Goal: Task Accomplishment & Management: Manage account settings

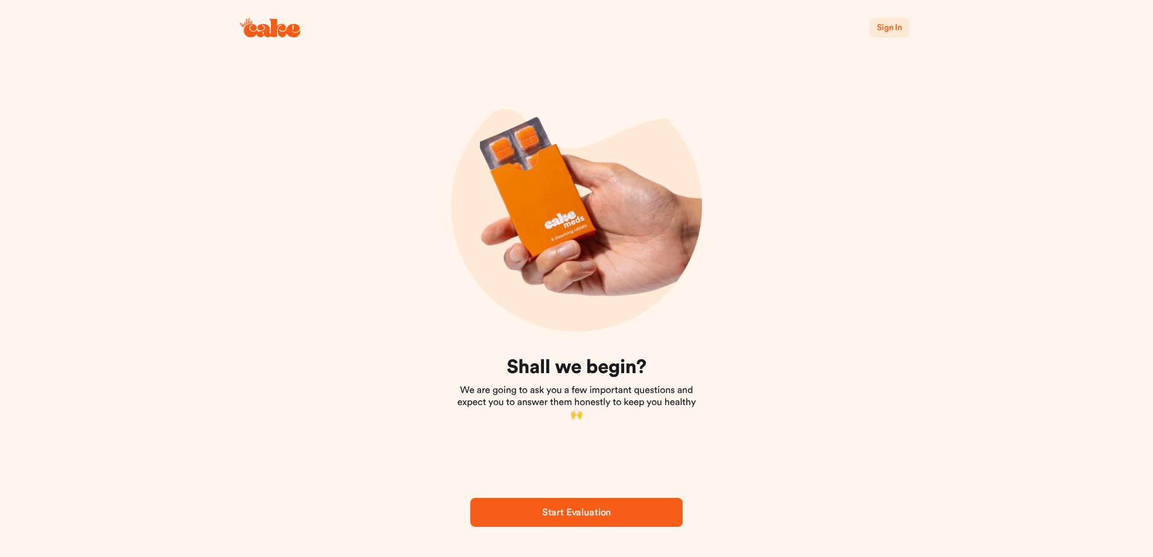
click at [565, 508] on span "Start Evaluation" at bounding box center [576, 513] width 69 height 10
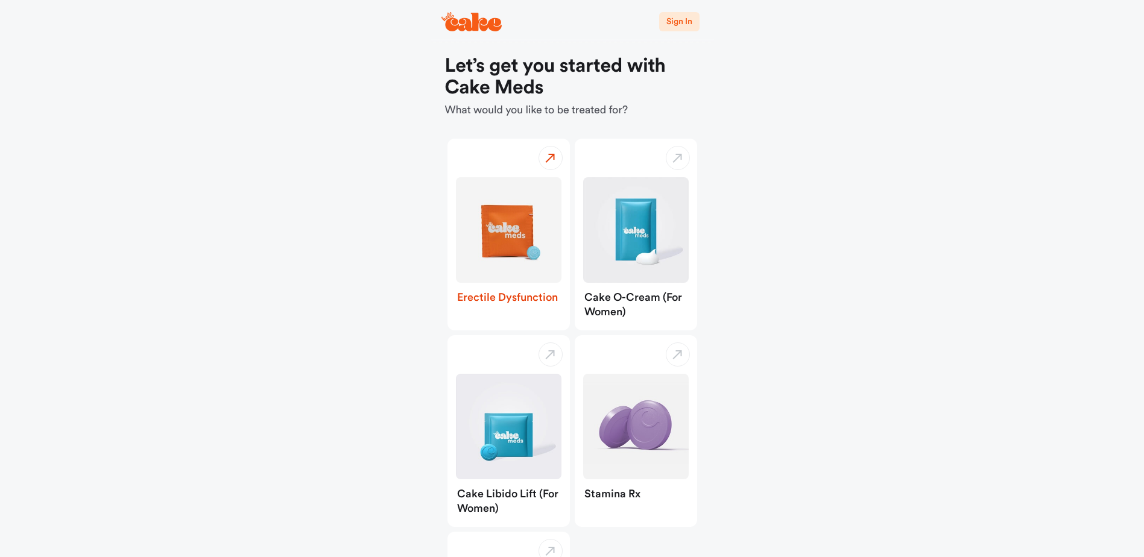
click at [510, 257] on img "button" at bounding box center [509, 230] width 106 height 106
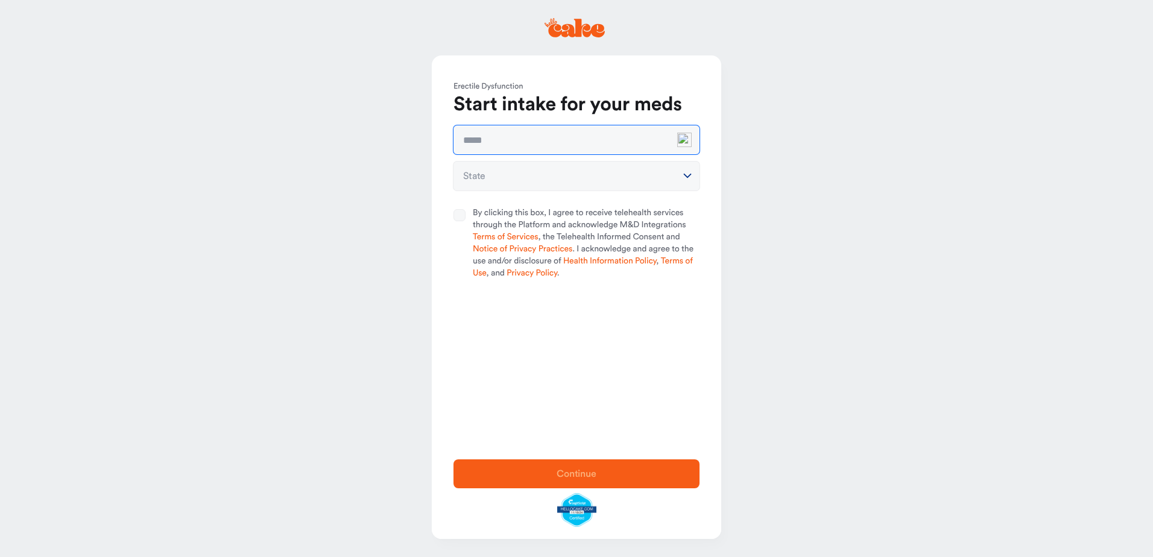
click at [647, 141] on input "text" at bounding box center [577, 139] width 246 height 29
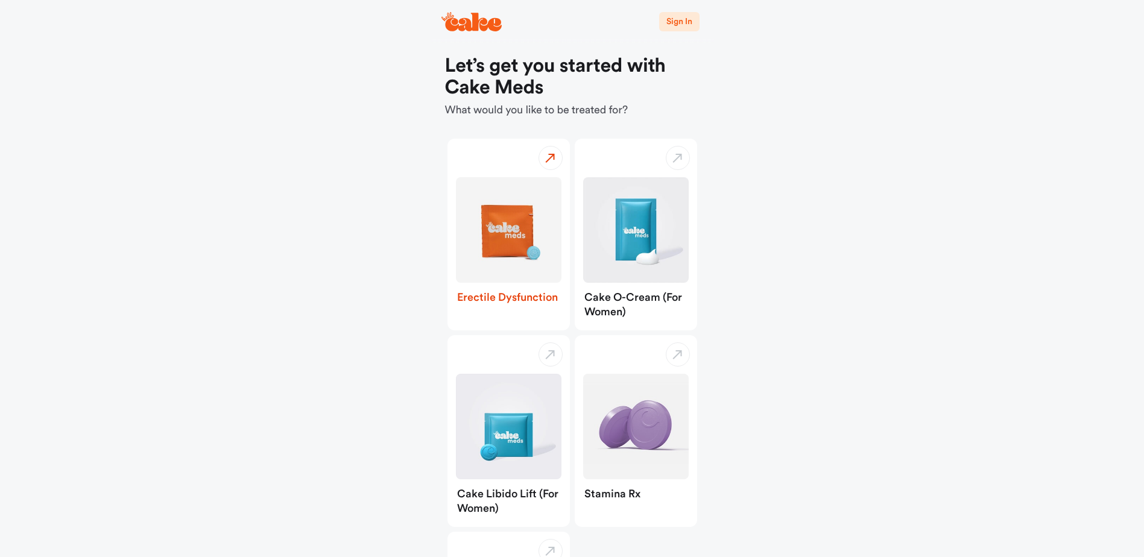
click at [512, 239] on img "button" at bounding box center [509, 230] width 106 height 106
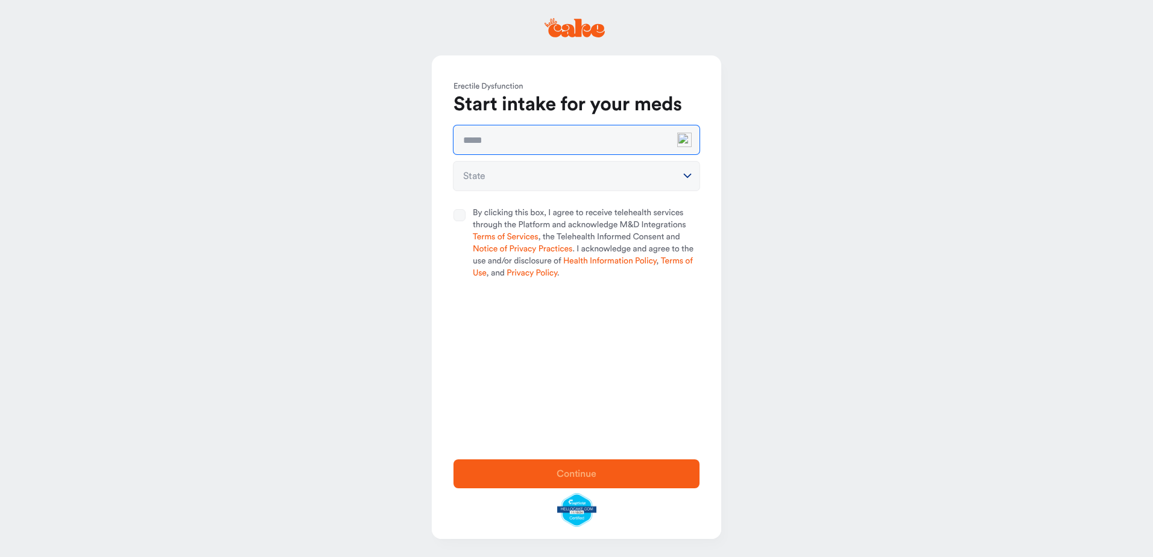
click at [633, 144] on input "text" at bounding box center [577, 139] width 246 height 29
type input "**********"
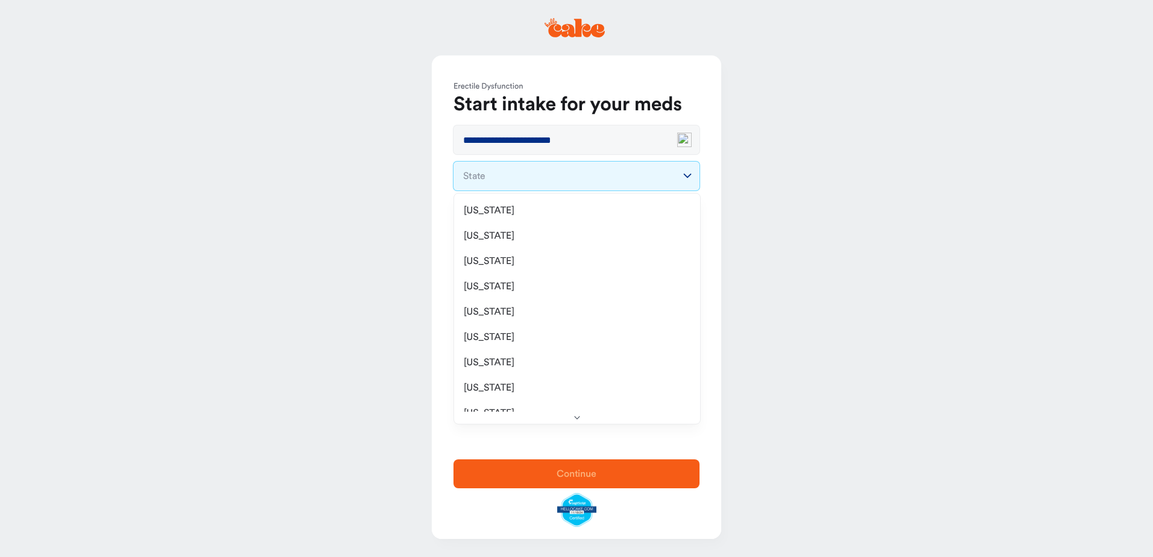
click at [619, 171] on html "**********" at bounding box center [576, 278] width 1153 height 557
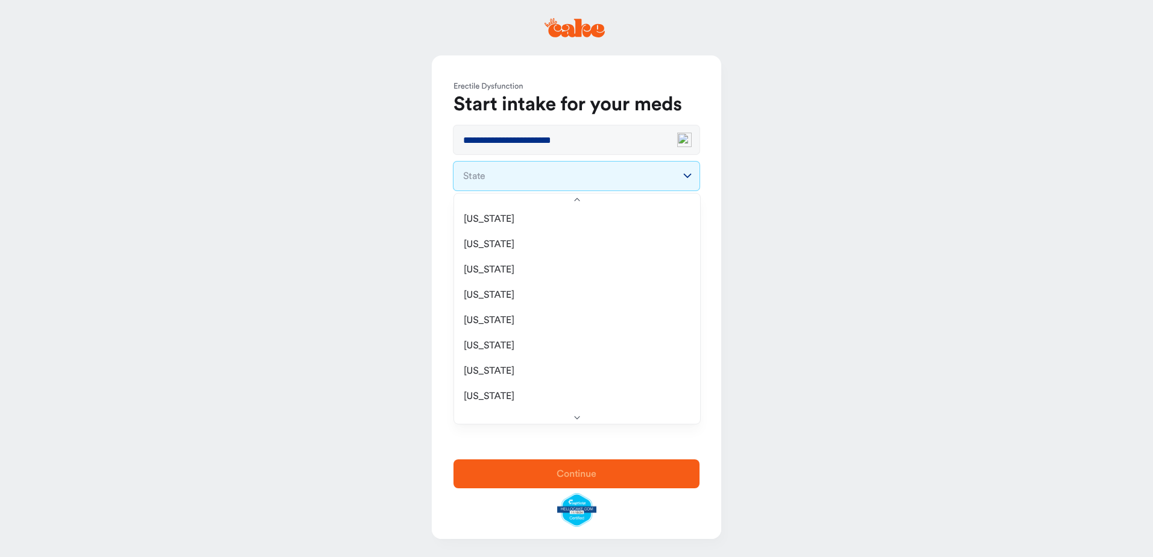
scroll to position [241, 0]
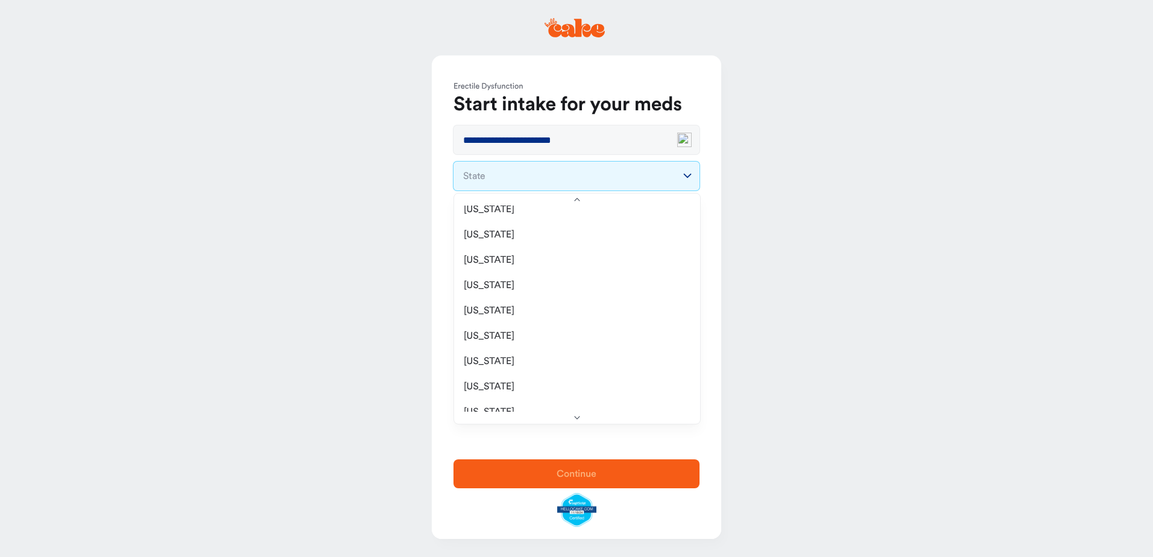
select select "**"
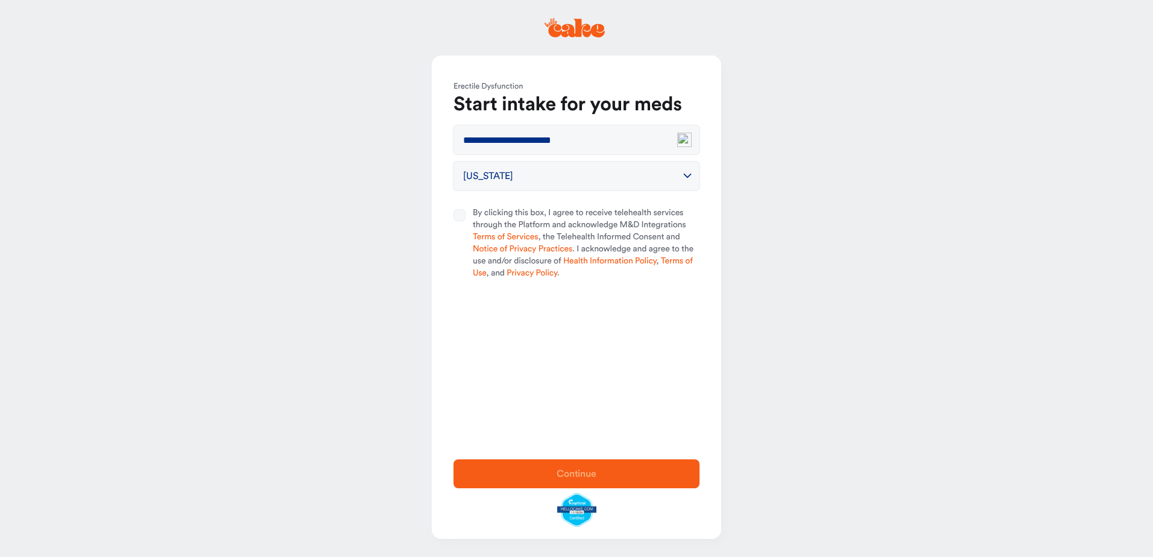
click at [462, 216] on button "By clicking this box, I agree to receive telehealth services through the Platfo…" at bounding box center [460, 215] width 12 height 12
click at [572, 469] on span "Continue" at bounding box center [577, 474] width 40 height 10
click at [642, 23] on link "please login" at bounding box center [643, 22] width 49 height 9
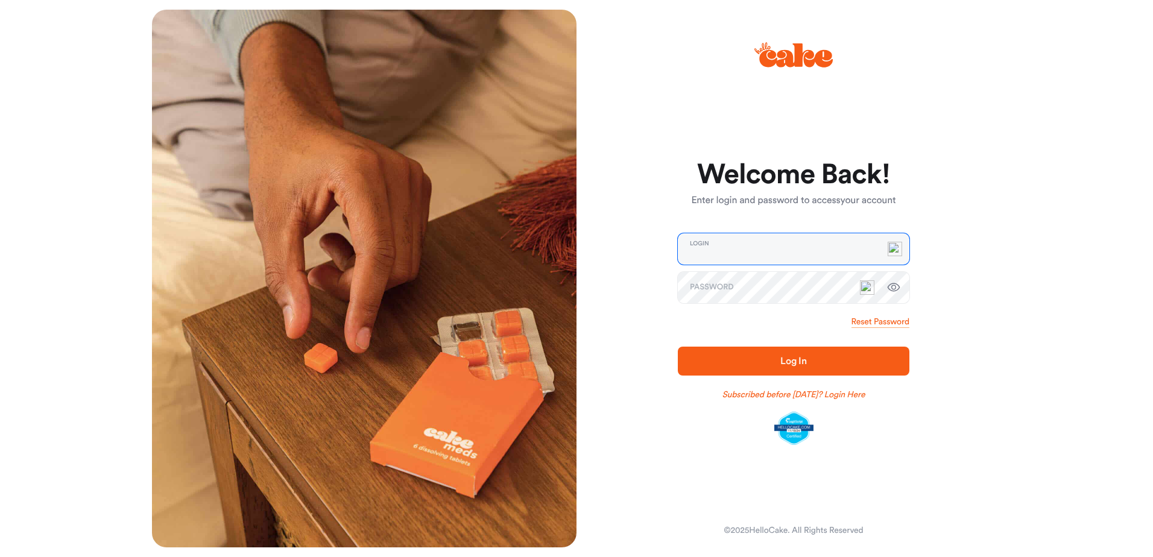
click at [753, 256] on input "email" at bounding box center [794, 248] width 232 height 31
type input "**********"
click at [870, 321] on link "Reset Password" at bounding box center [881, 322] width 58 height 12
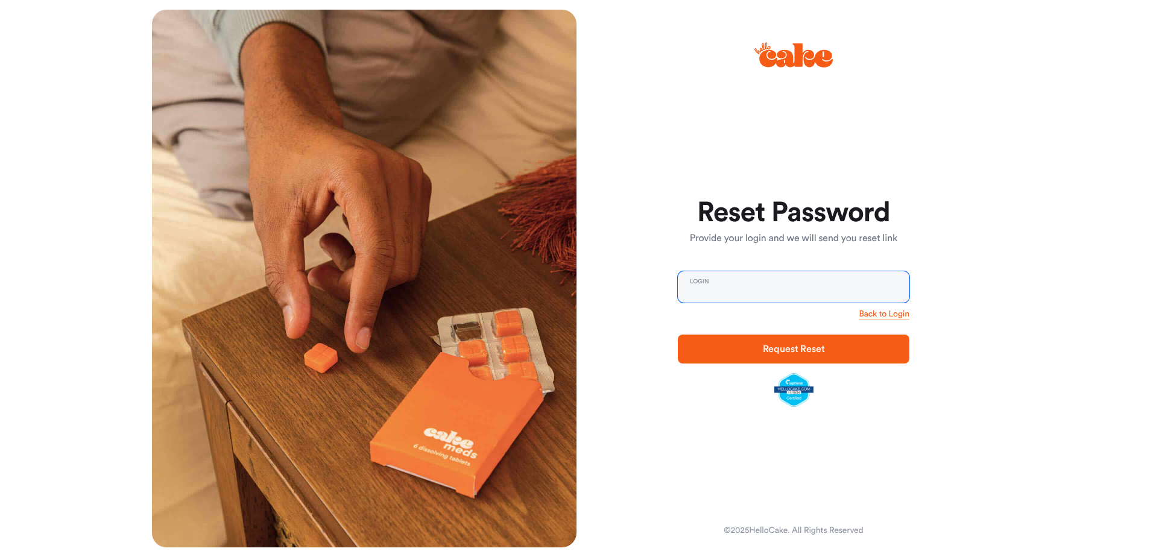
click at [727, 291] on input "email" at bounding box center [794, 286] width 232 height 31
type input "**********"
click at [791, 350] on span "Request Reset" at bounding box center [794, 349] width 62 height 10
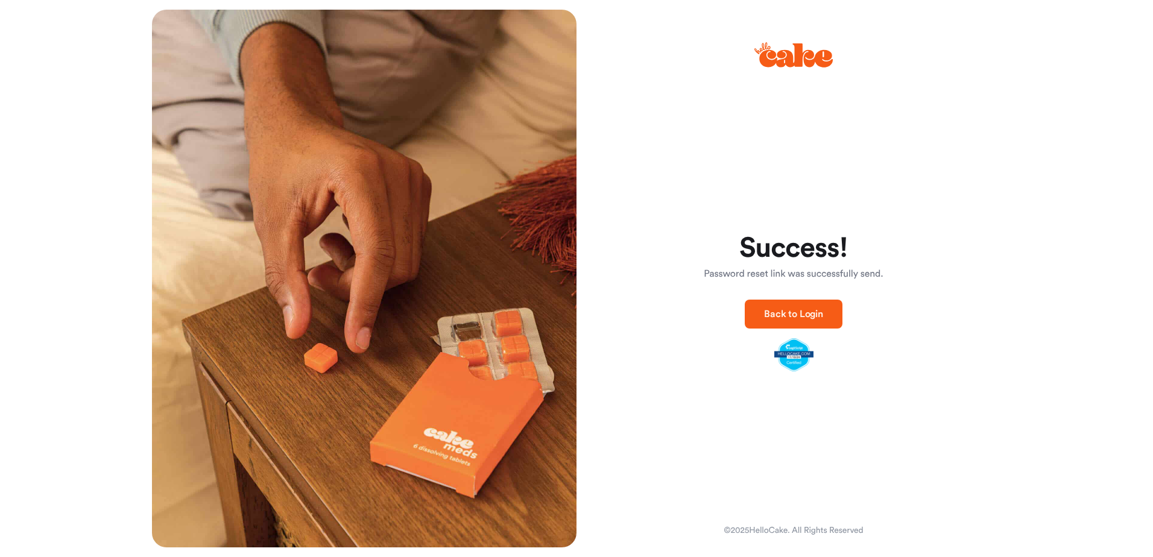
click at [791, 314] on span "Back to Login" at bounding box center [793, 314] width 59 height 10
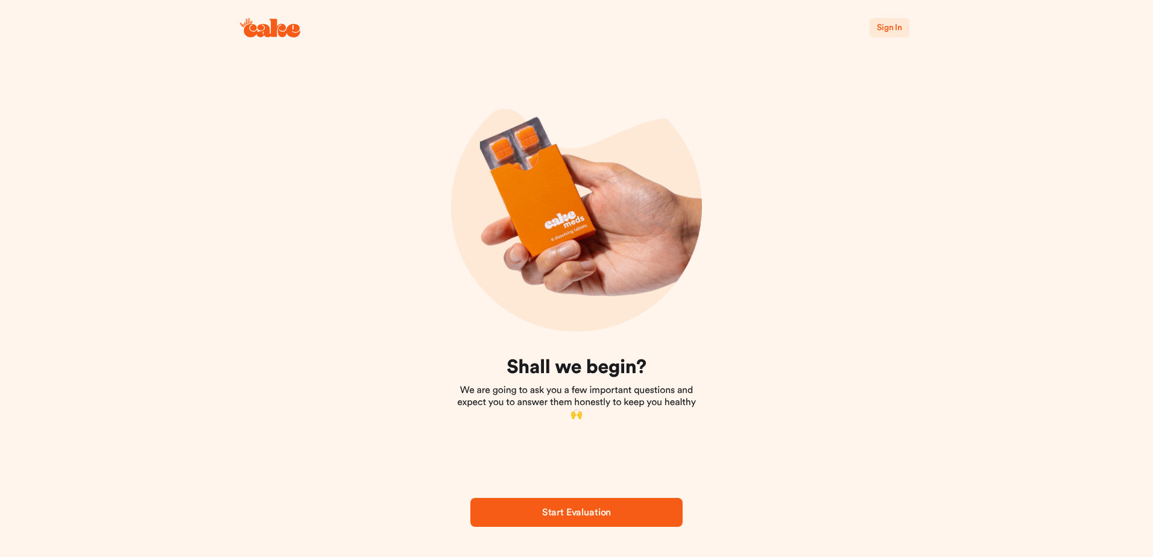
click at [584, 505] on span "Start Evaluation" at bounding box center [577, 512] width 174 height 14
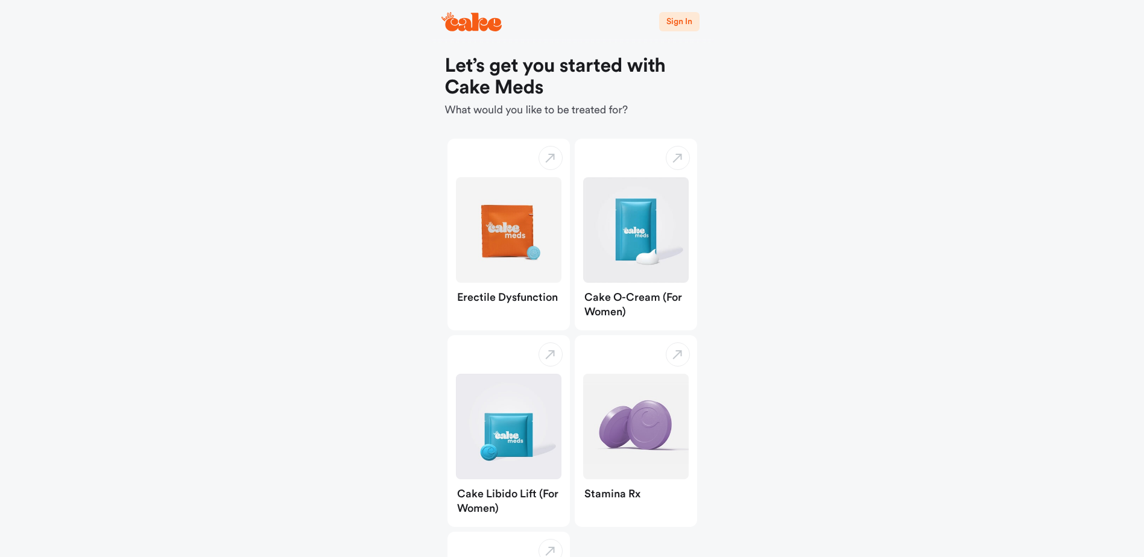
click at [682, 18] on span "Sign In" at bounding box center [679, 21] width 25 height 8
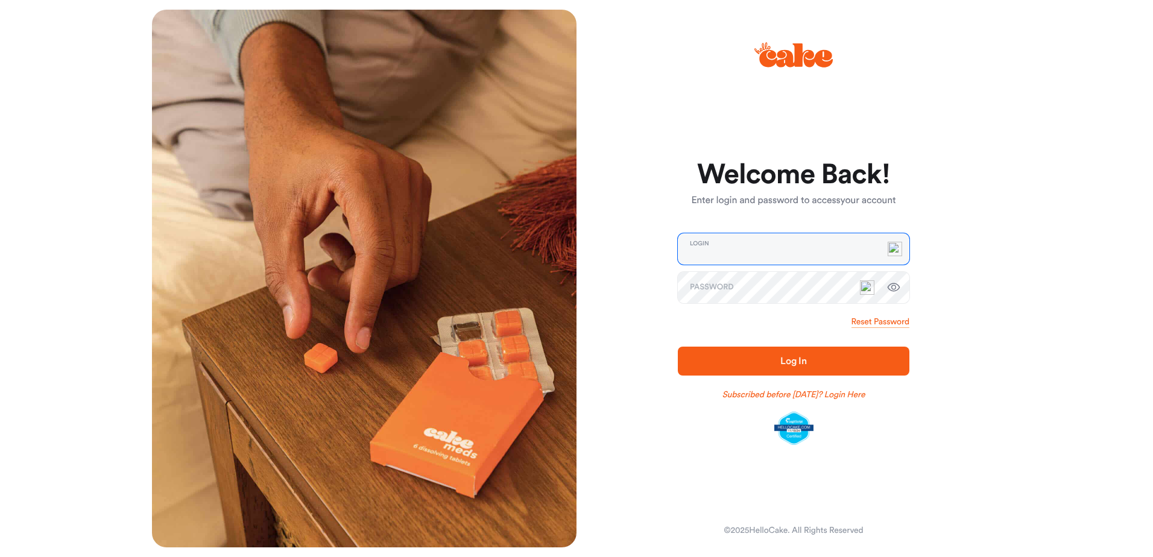
click at [788, 249] on input "email" at bounding box center [794, 248] width 232 height 31
click at [787, 244] on input "email" at bounding box center [794, 248] width 232 height 31
type input "**********"
click at [774, 363] on span "Log In" at bounding box center [793, 361] width 193 height 14
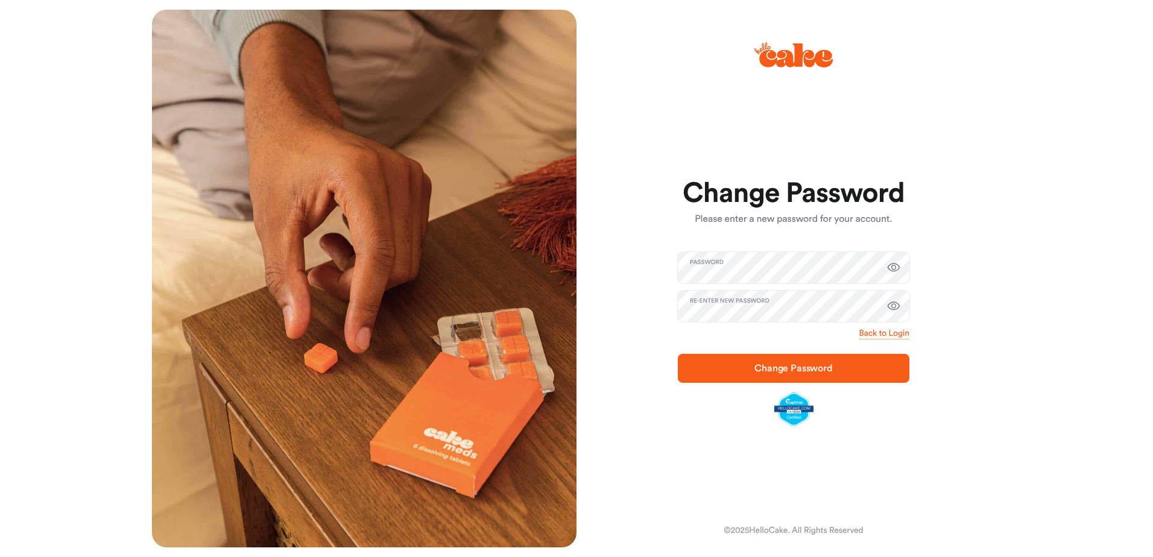
click at [791, 372] on span "Change Password" at bounding box center [794, 369] width 78 height 10
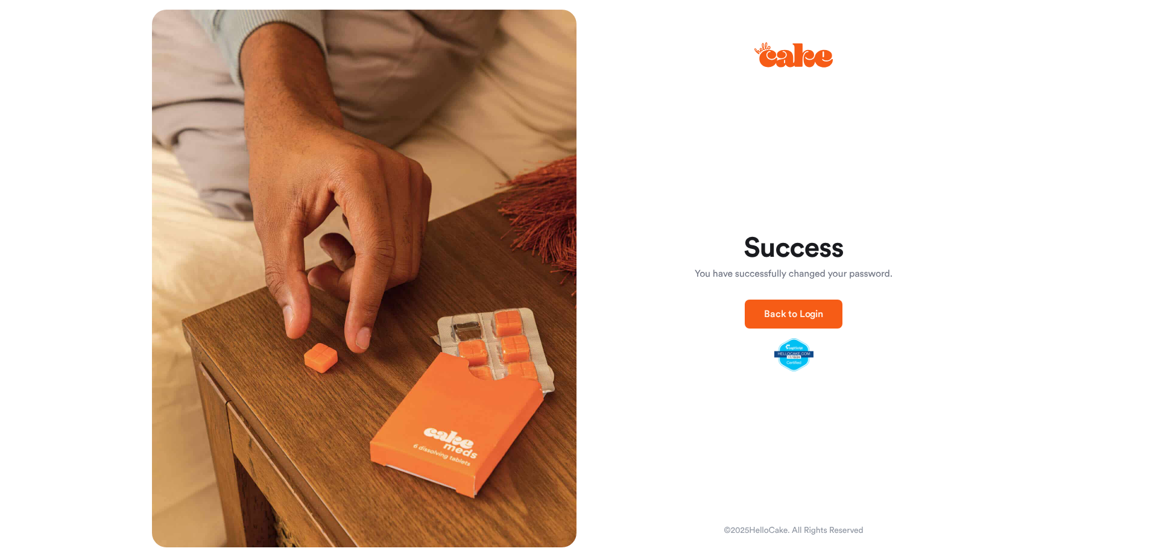
click at [786, 318] on span "Back to Login" at bounding box center [793, 314] width 59 height 10
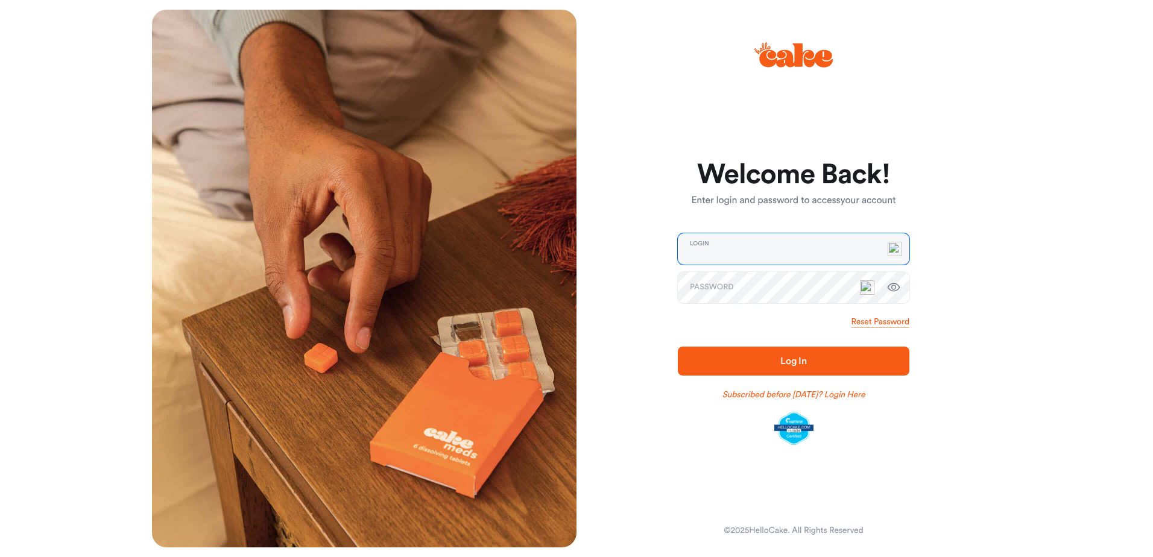
click at [740, 245] on input "email" at bounding box center [794, 248] width 232 height 31
type input "**********"
click at [761, 352] on button "Log In" at bounding box center [794, 361] width 232 height 29
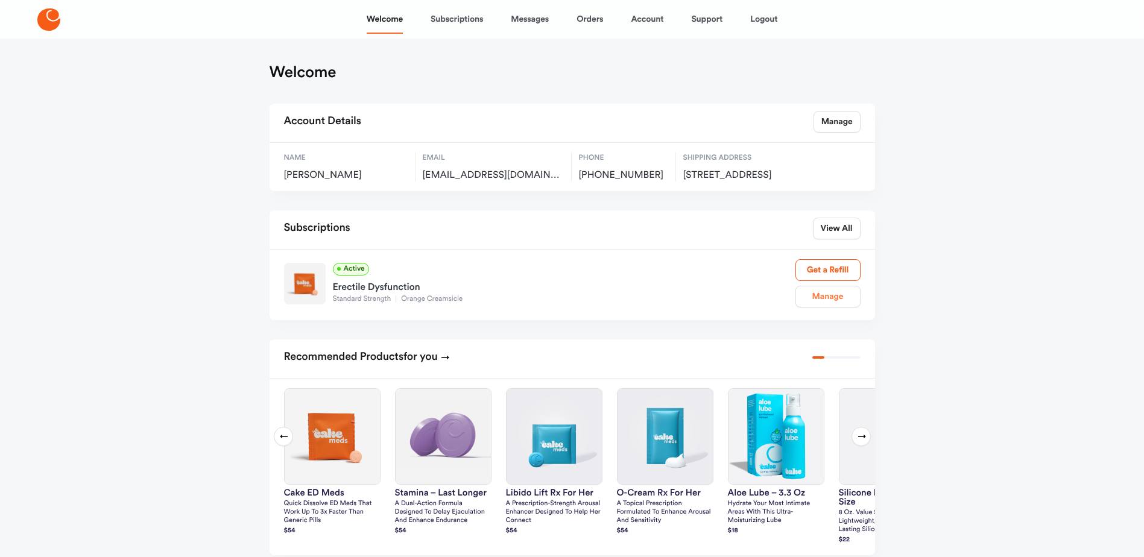
click at [827, 308] on link "Manage" at bounding box center [828, 297] width 65 height 22
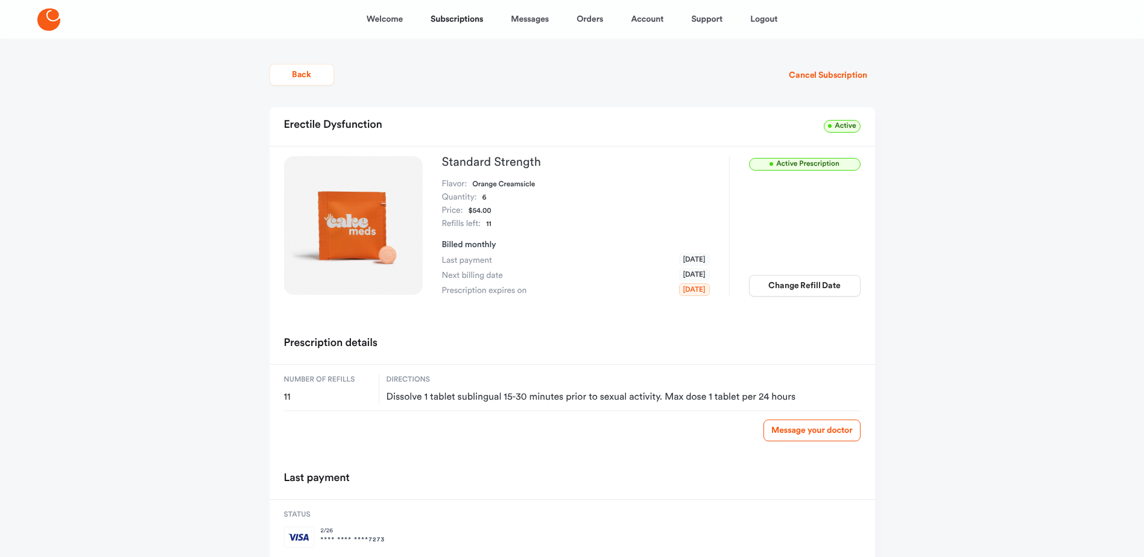
click at [807, 165] on span "Active Prescription" at bounding box center [805, 164] width 112 height 13
click at [801, 432] on link "Message your doctor" at bounding box center [812, 431] width 97 height 22
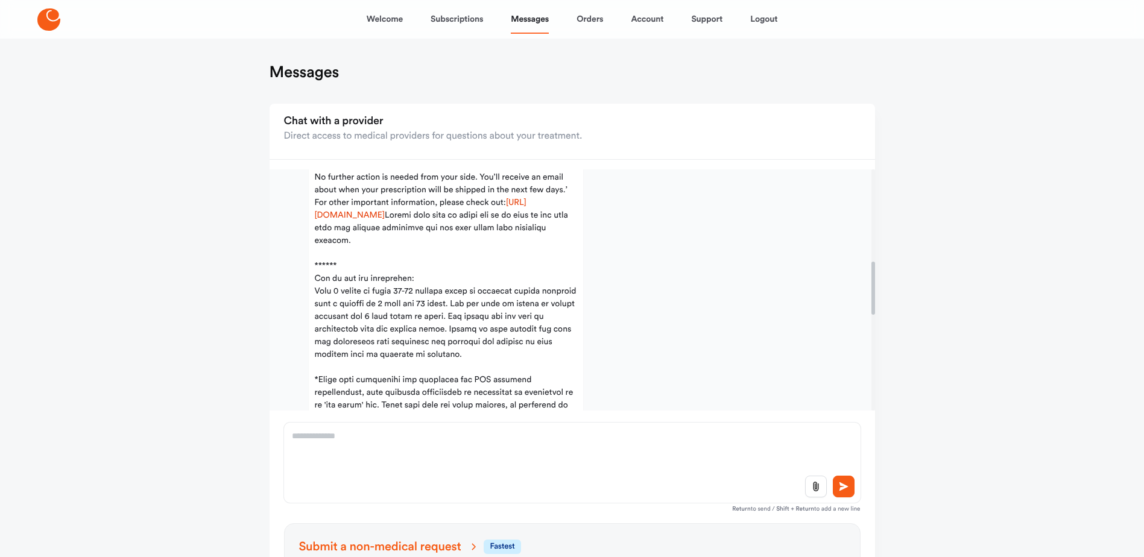
scroll to position [429, 0]
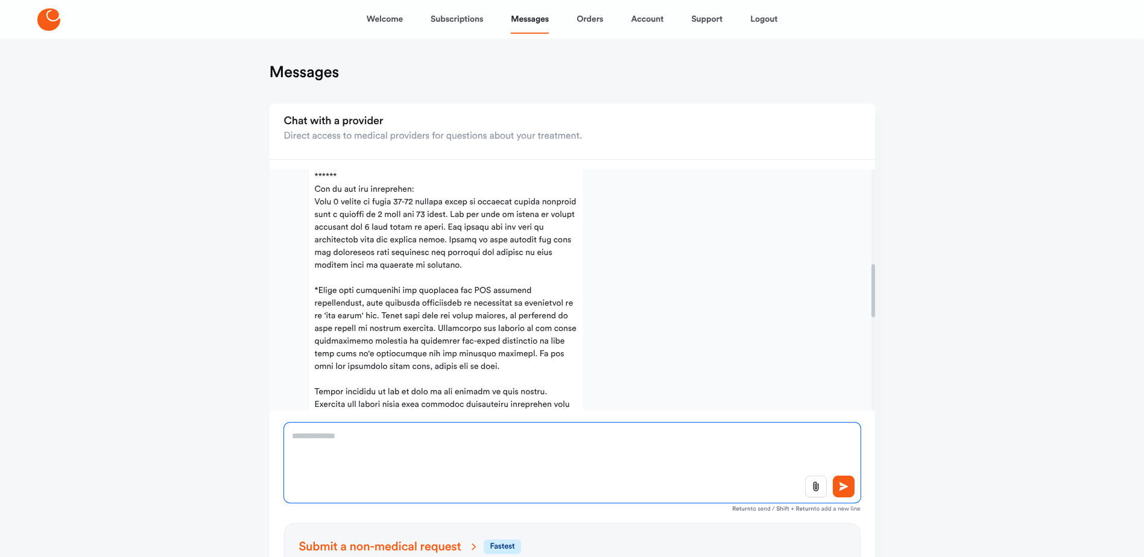
click at [350, 455] on textarea at bounding box center [572, 463] width 577 height 80
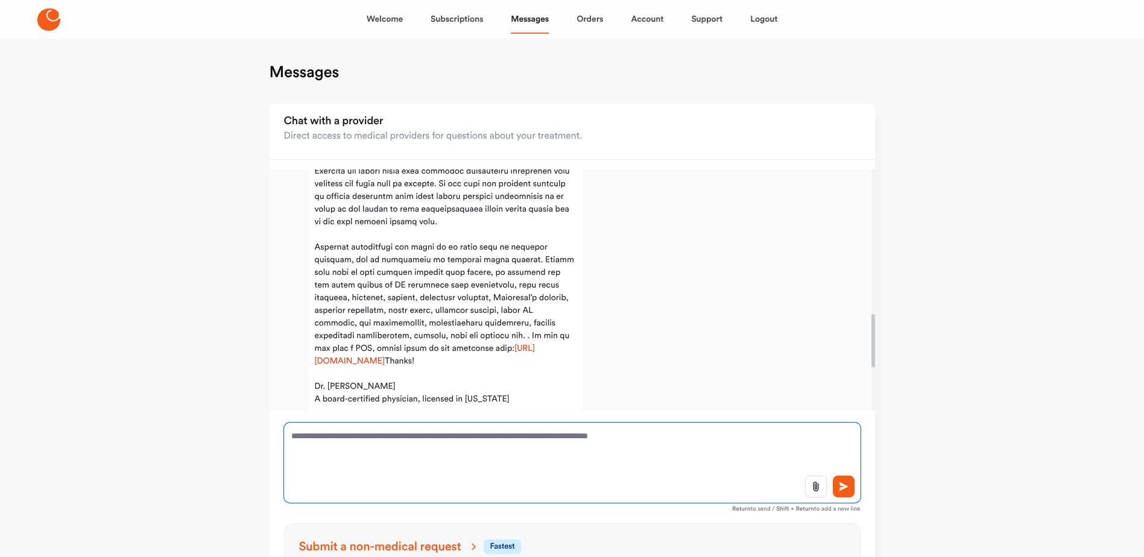
scroll to position [671, 0]
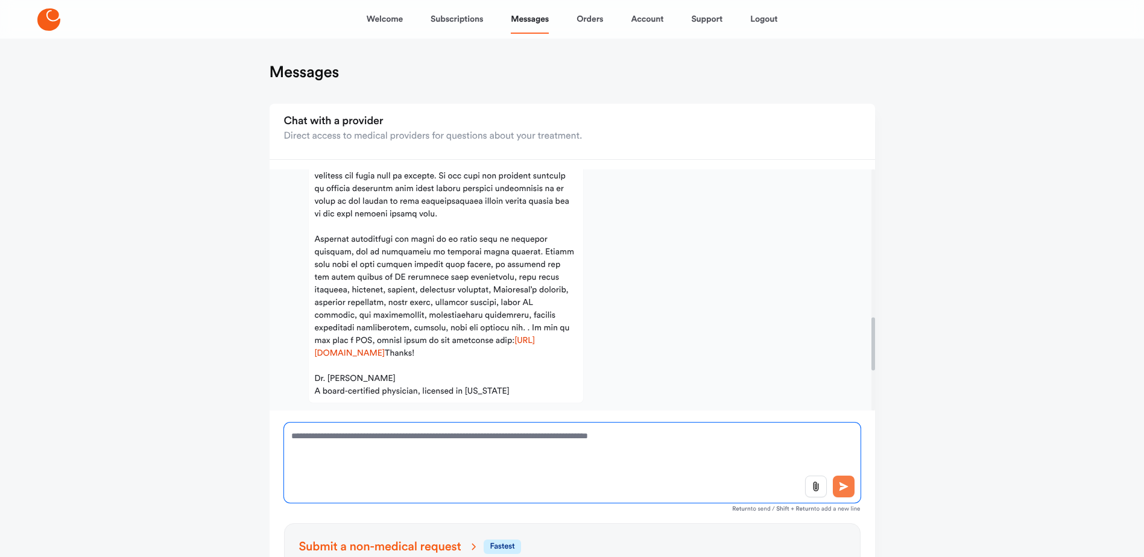
type textarea "**********"
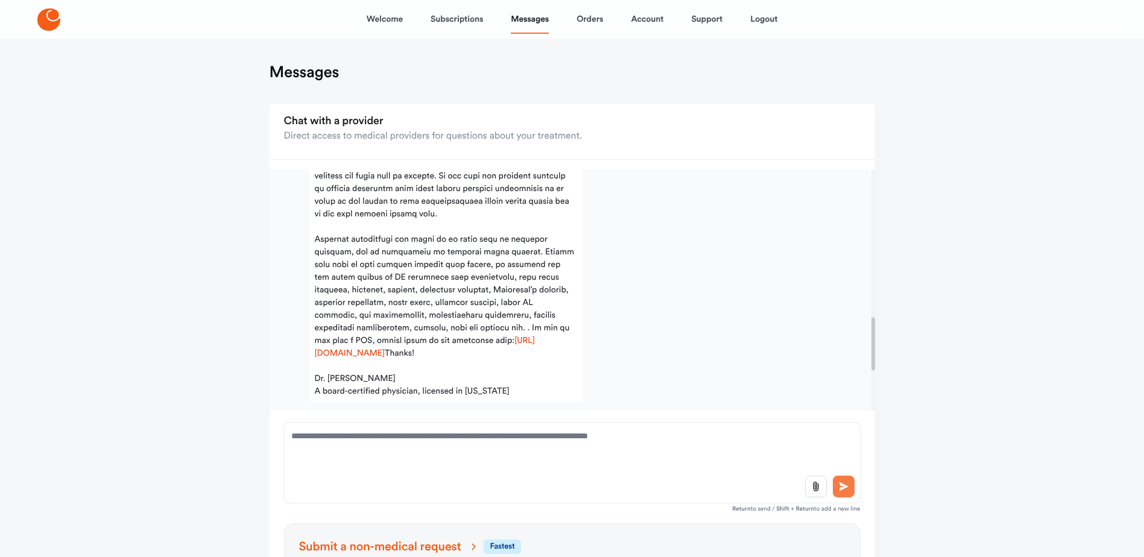
click at [847, 486] on icon at bounding box center [844, 486] width 12 height 11
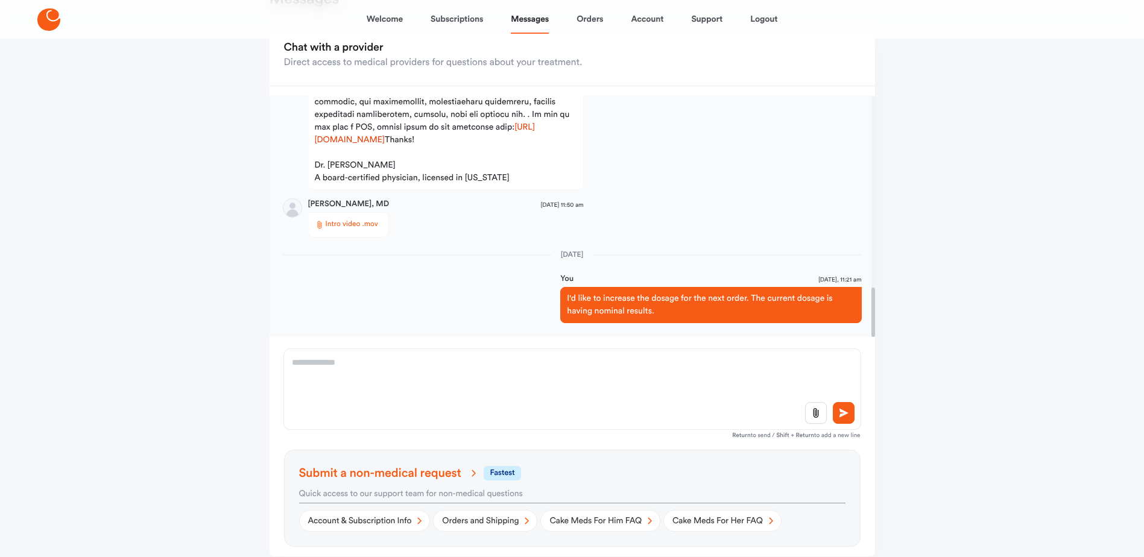
scroll to position [121, 0]
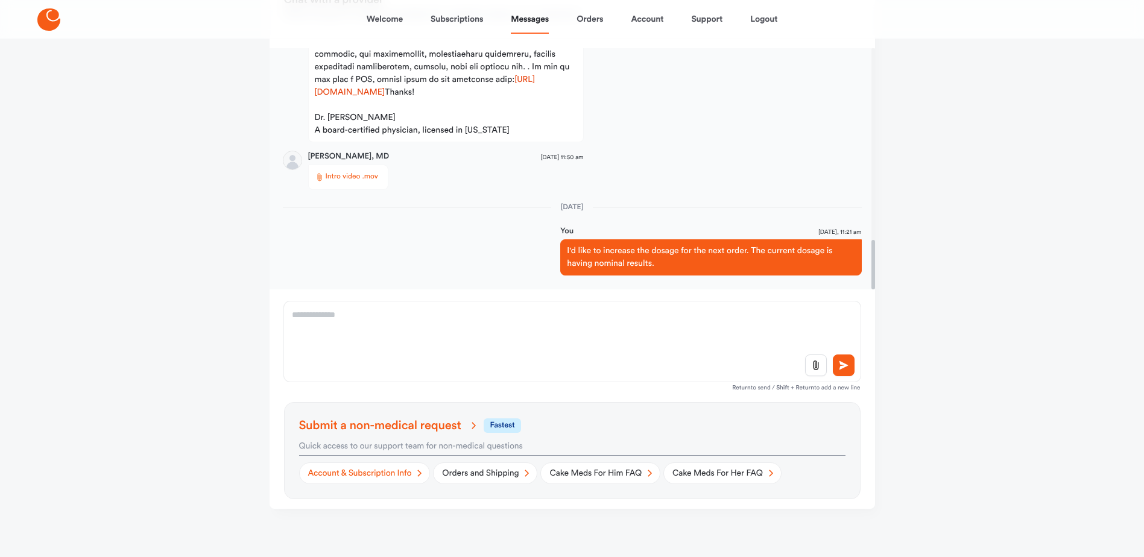
click at [418, 473] on icon at bounding box center [420, 473] width 14 height 14
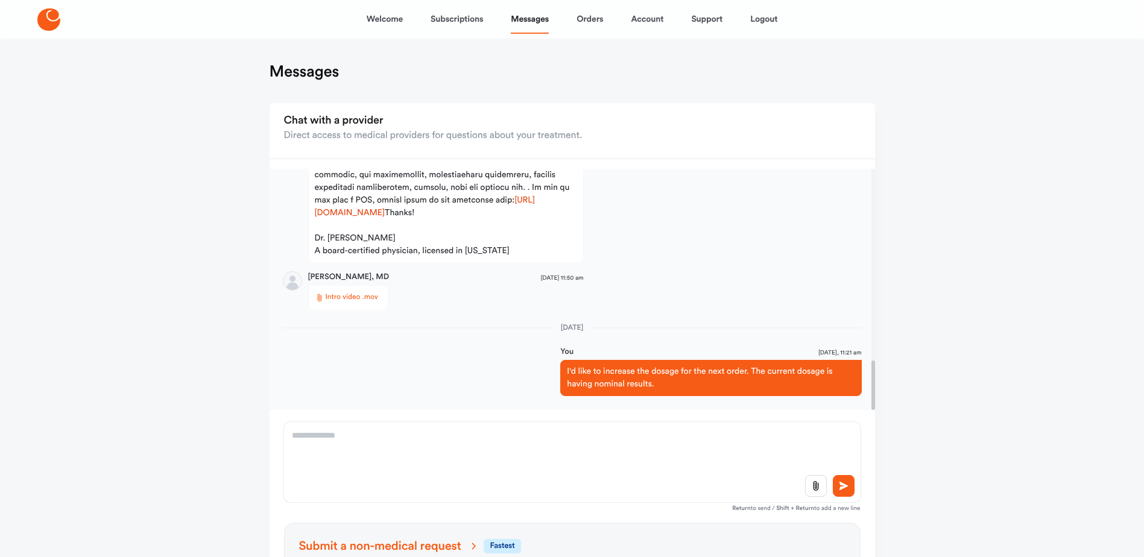
scroll to position [0, 0]
click at [711, 17] on link "Support" at bounding box center [706, 19] width 31 height 29
click at [454, 19] on link "Subscriptions" at bounding box center [457, 19] width 52 height 29
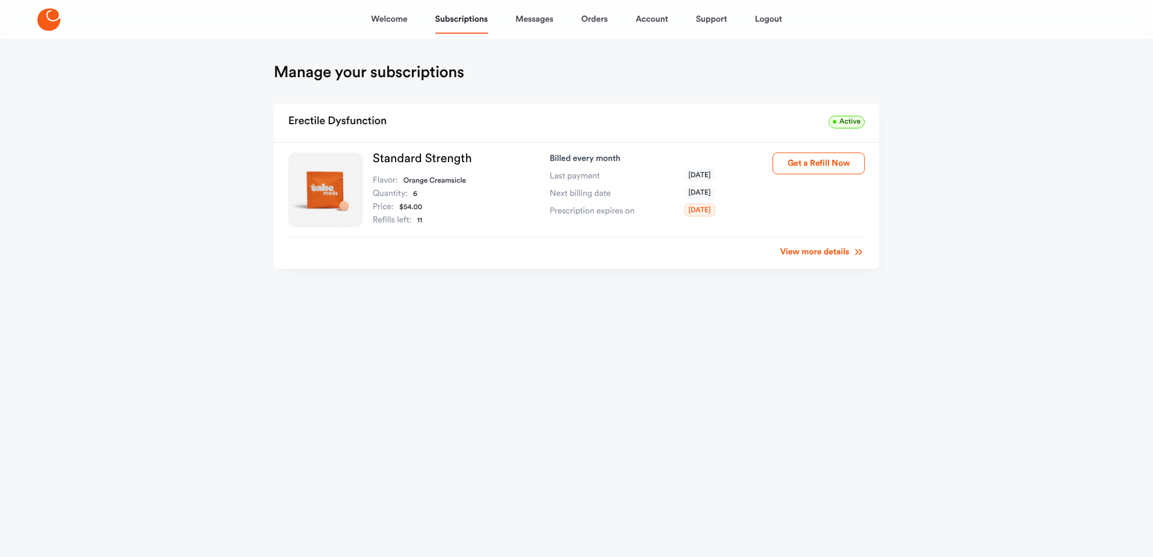
click at [842, 250] on link "View more details" at bounding box center [823, 252] width 84 height 12
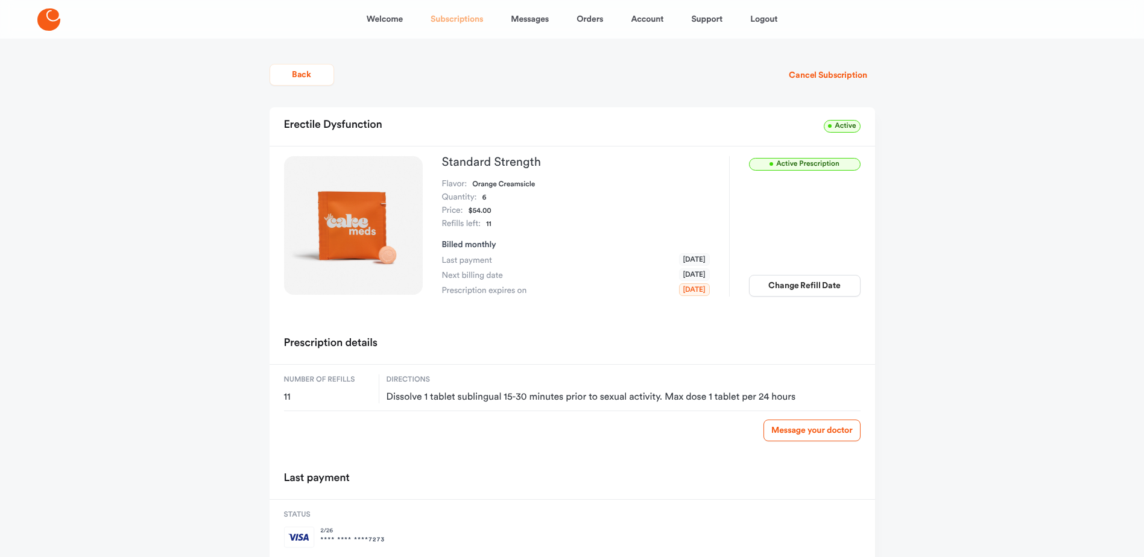
click at [455, 20] on link "Subscriptions" at bounding box center [457, 19] width 52 height 29
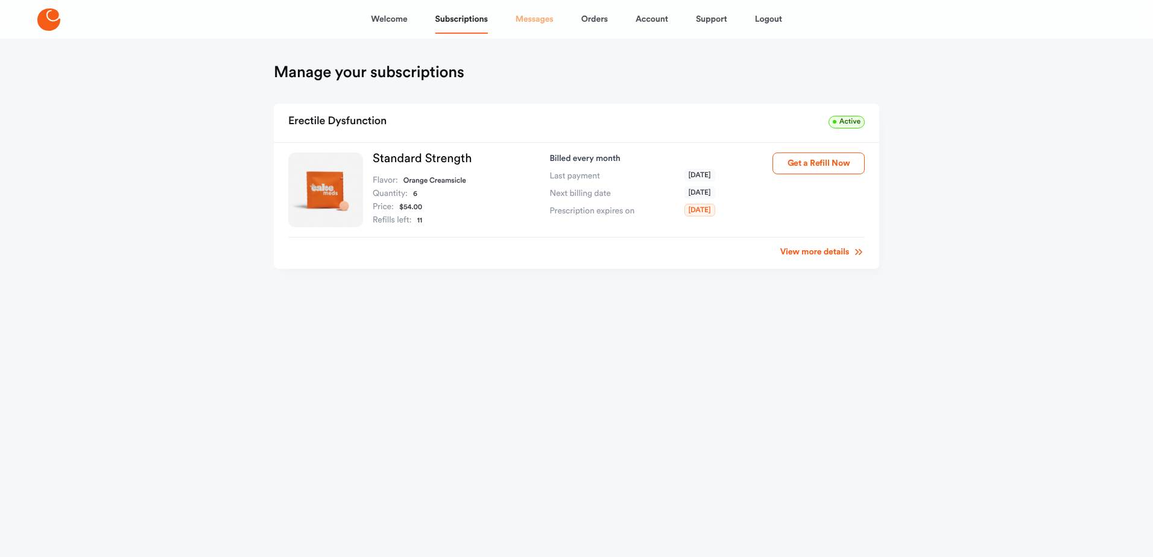
click at [537, 20] on link "Messages" at bounding box center [535, 19] width 38 height 29
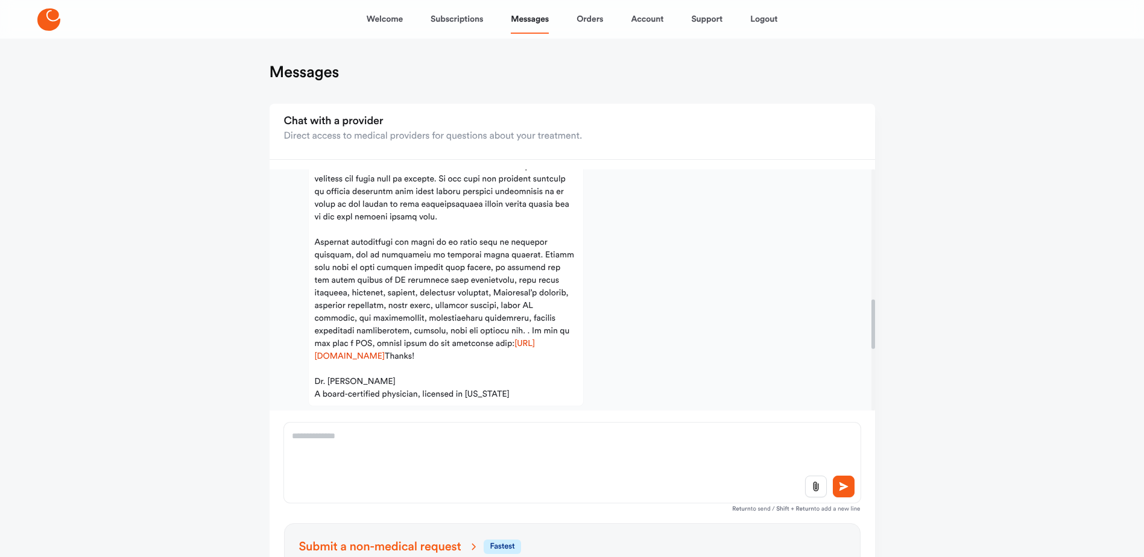
scroll to position [636, 0]
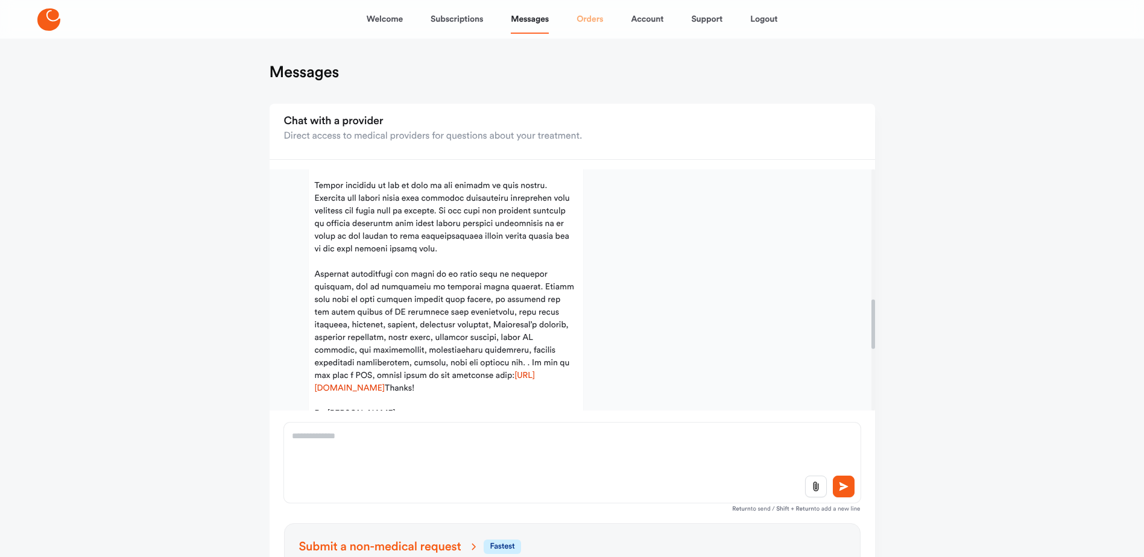
click at [589, 19] on link "Orders" at bounding box center [590, 19] width 27 height 29
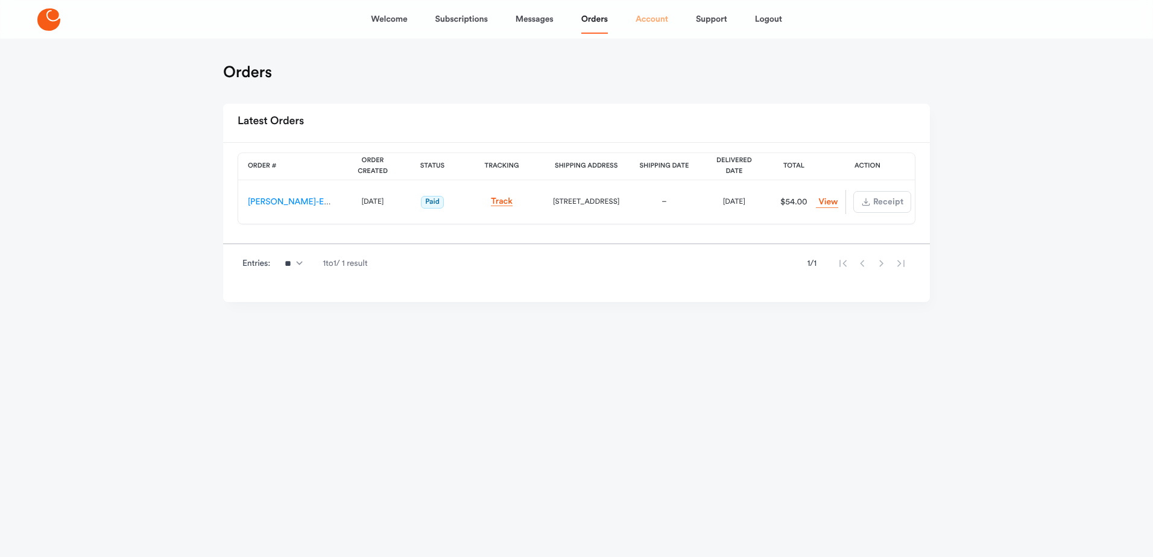
click at [650, 19] on link "Account" at bounding box center [652, 19] width 33 height 29
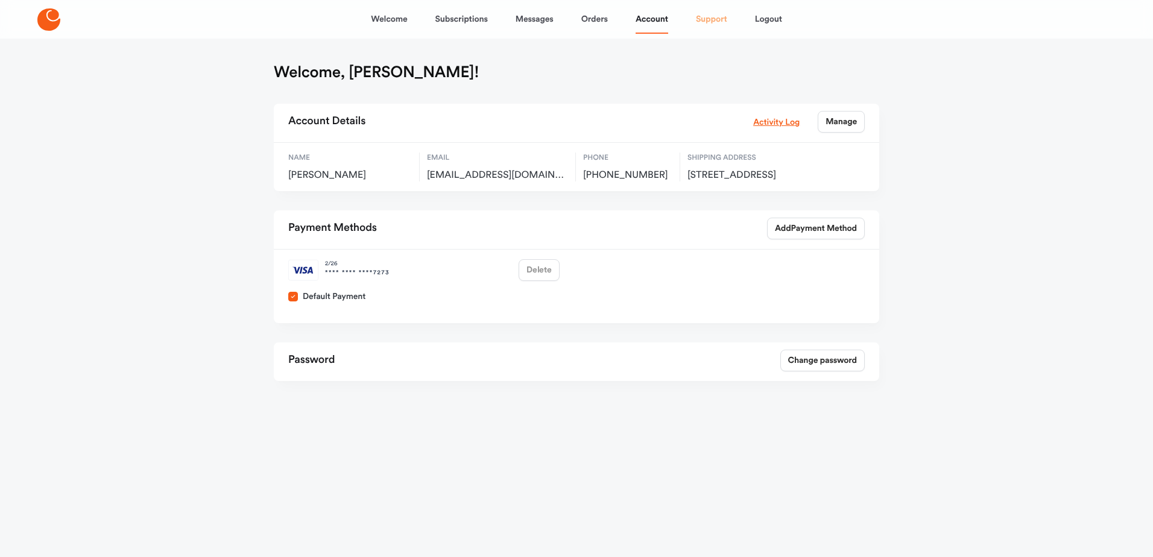
click at [713, 19] on link "Support" at bounding box center [711, 19] width 31 height 29
click at [446, 22] on link "Subscriptions" at bounding box center [462, 19] width 52 height 29
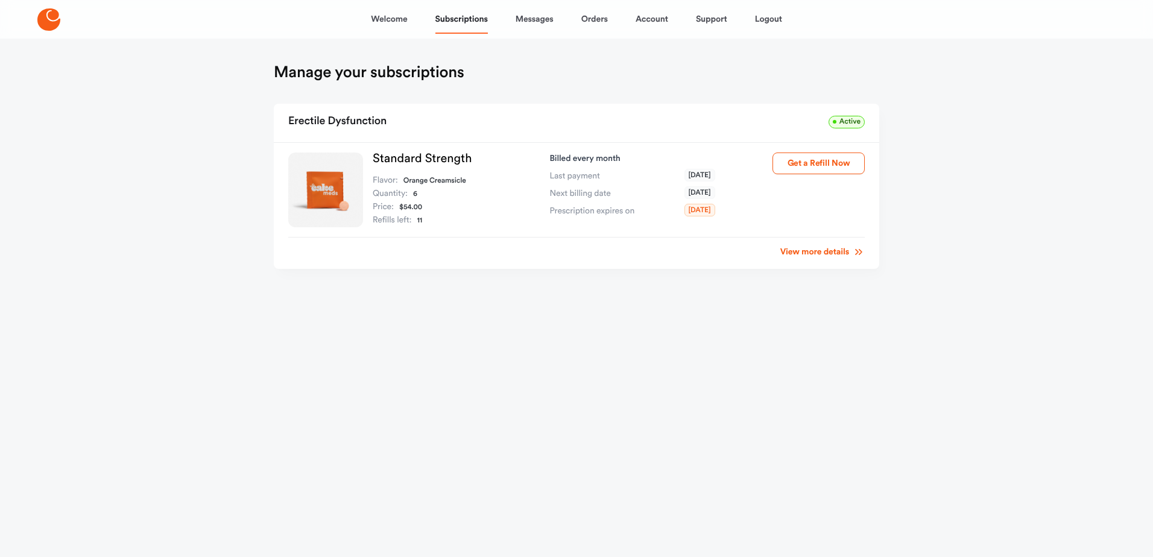
click at [825, 253] on link "View more details" at bounding box center [823, 252] width 84 height 12
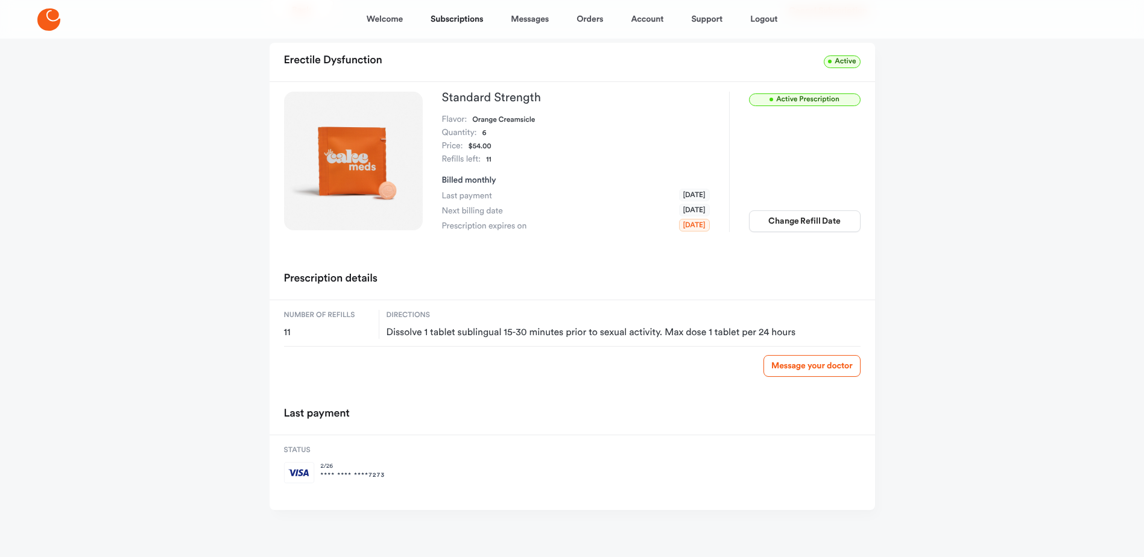
scroll to position [66, 0]
click at [838, 59] on span "Active" at bounding box center [842, 60] width 36 height 13
click at [807, 100] on span "Active Prescription" at bounding box center [805, 98] width 112 height 13
click at [382, 20] on link "Welcome" at bounding box center [385, 19] width 36 height 29
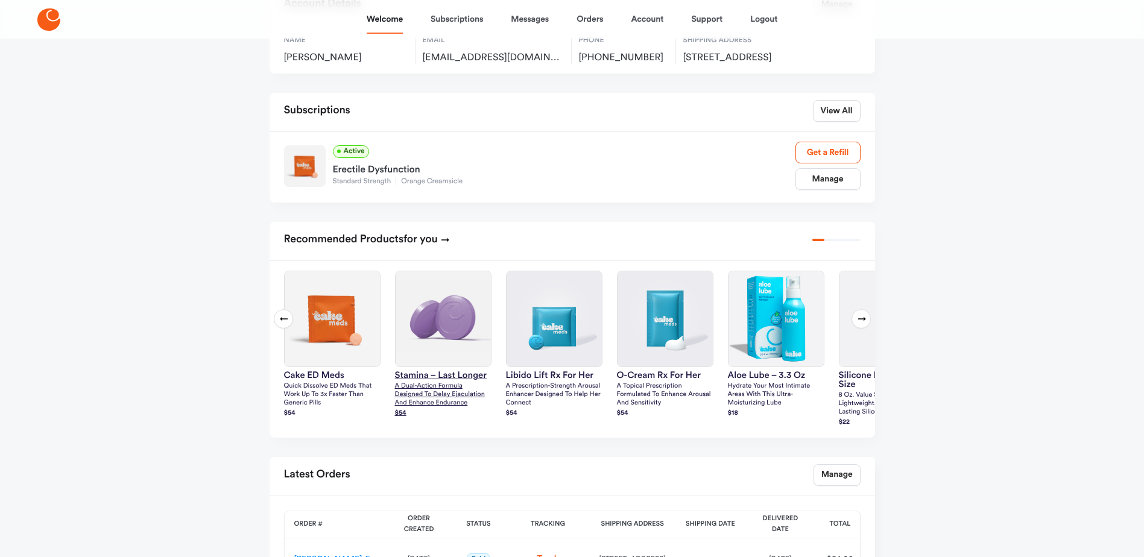
scroll to position [51, 0]
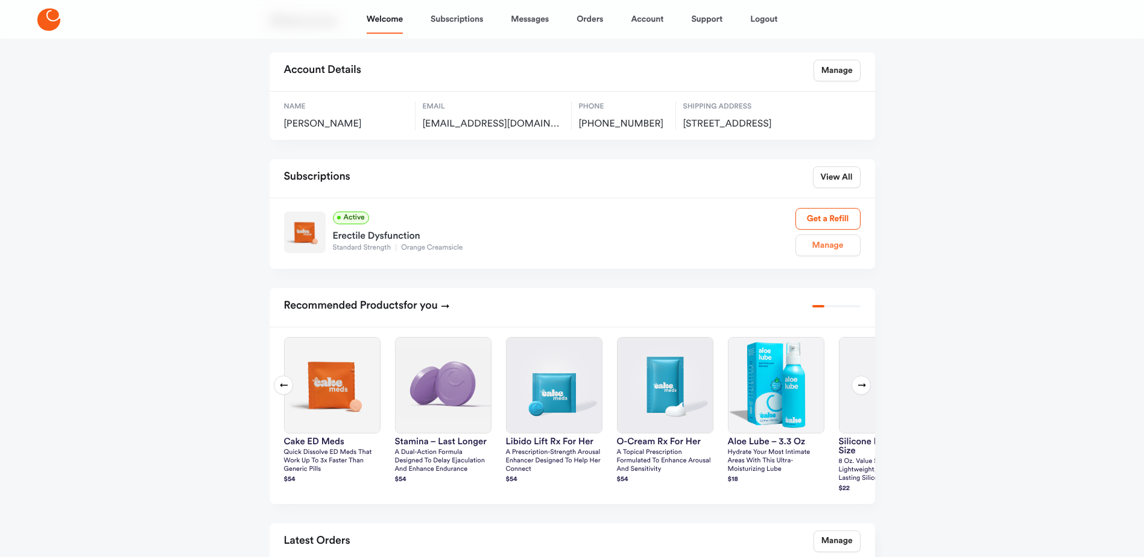
click at [831, 256] on link "Manage" at bounding box center [828, 246] width 65 height 22
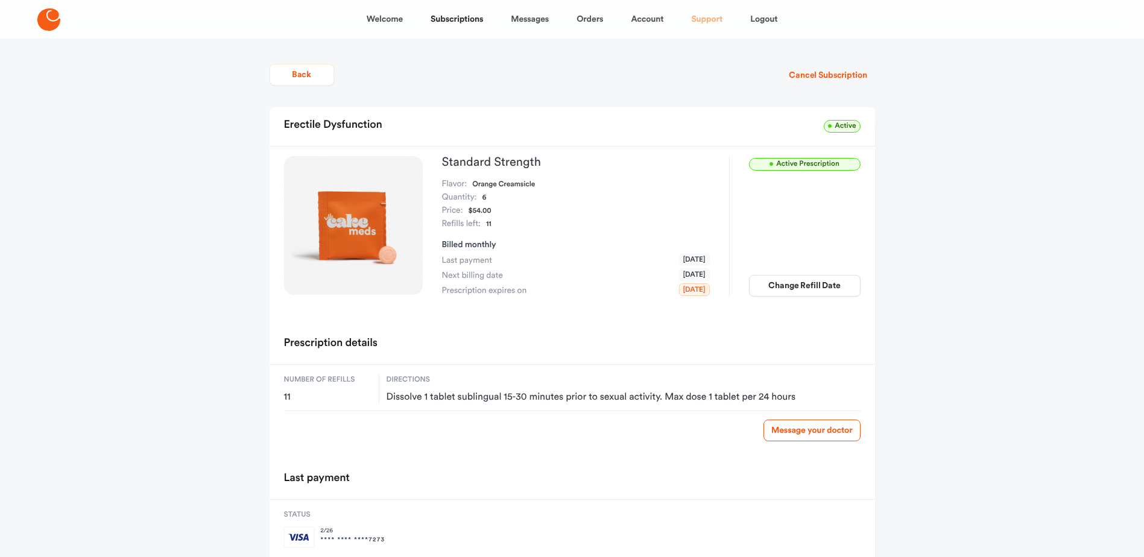
click at [709, 21] on link "Support" at bounding box center [706, 19] width 31 height 29
click at [699, 16] on link "Support" at bounding box center [706, 19] width 31 height 29
click at [466, 17] on link "Subscriptions" at bounding box center [457, 19] width 52 height 29
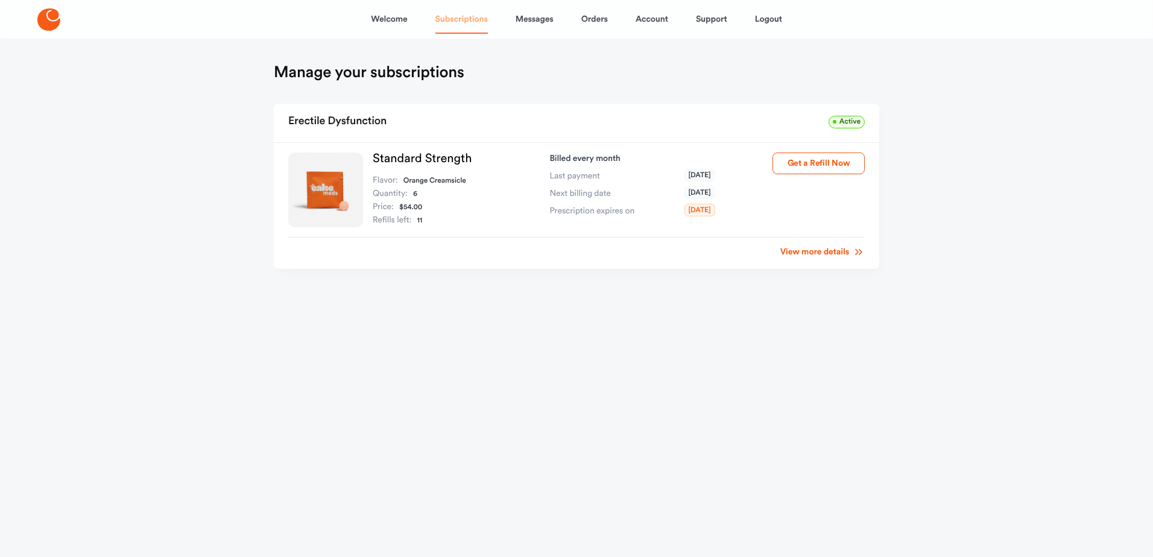
click at [472, 19] on link "Subscriptions" at bounding box center [462, 19] width 52 height 29
click at [839, 254] on link "View more details" at bounding box center [823, 252] width 84 height 12
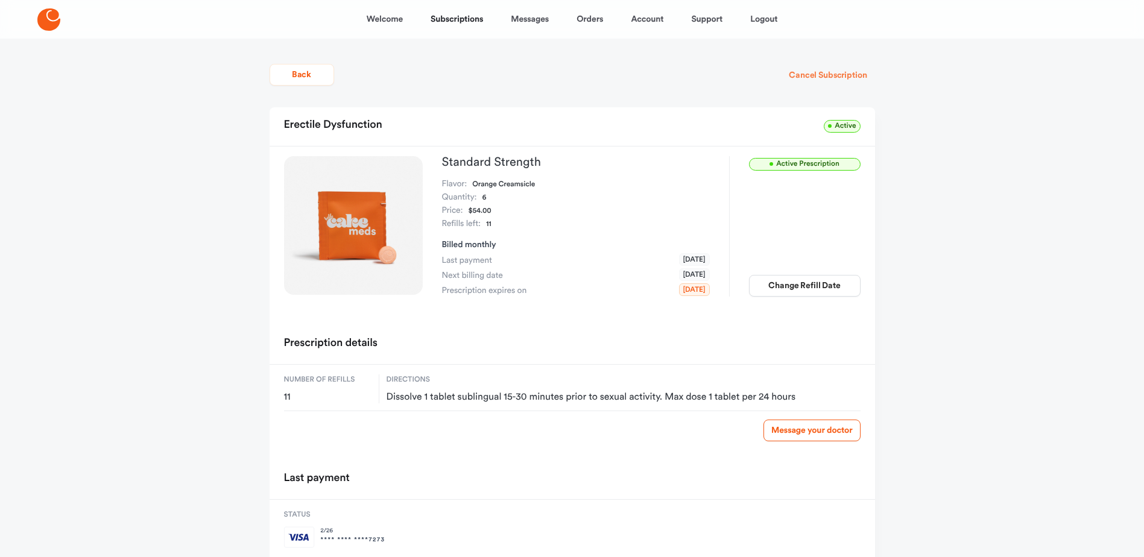
click at [825, 74] on button "Cancel Subscription" at bounding box center [827, 76] width 93 height 22
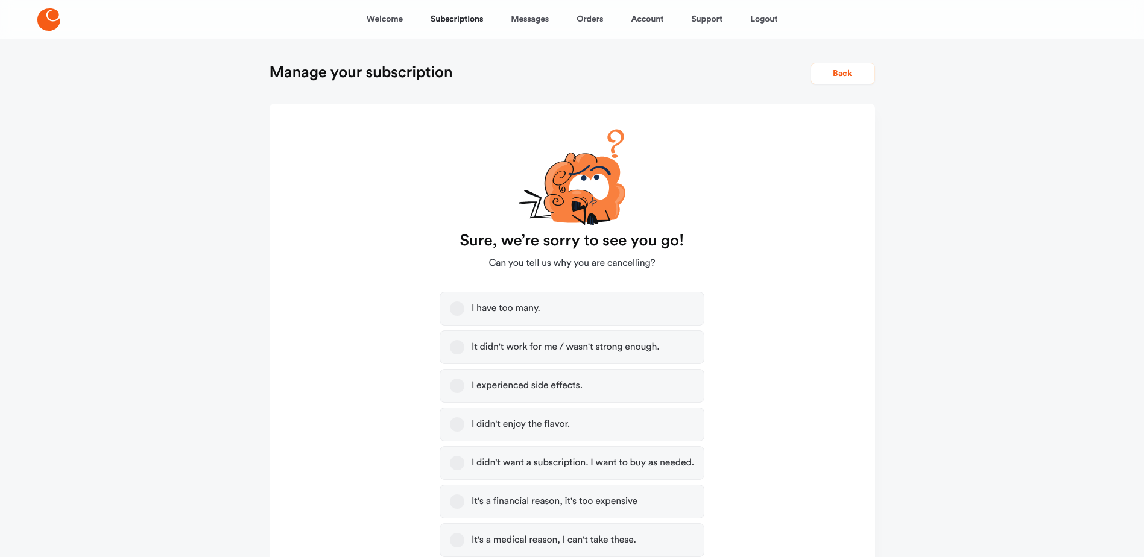
click at [461, 347] on button "It didn't work for me / wasn't strong enough." at bounding box center [457, 347] width 14 height 14
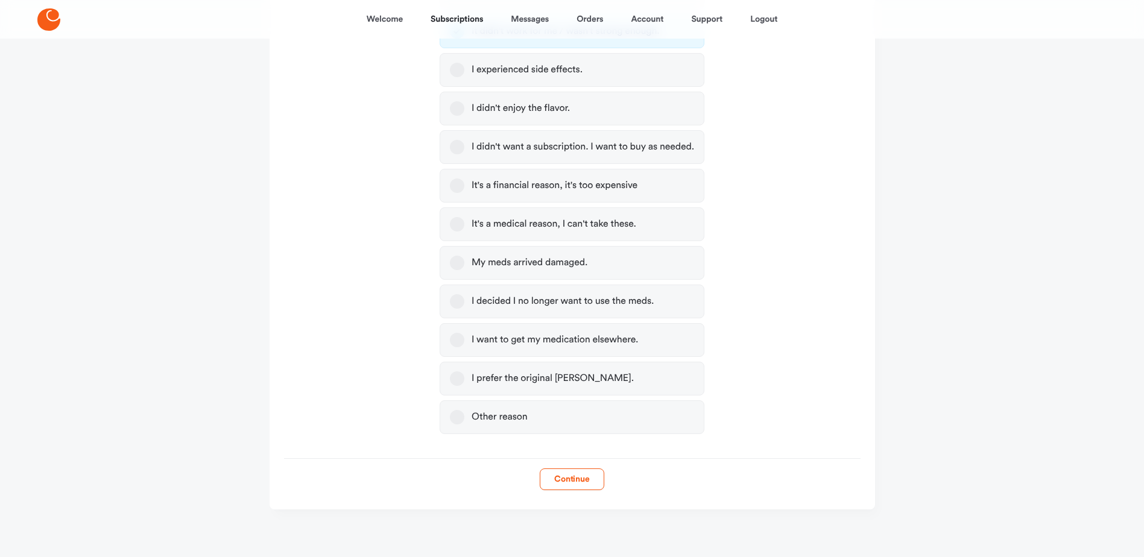
scroll to position [317, 0]
click at [574, 475] on button "Continue" at bounding box center [572, 479] width 65 height 22
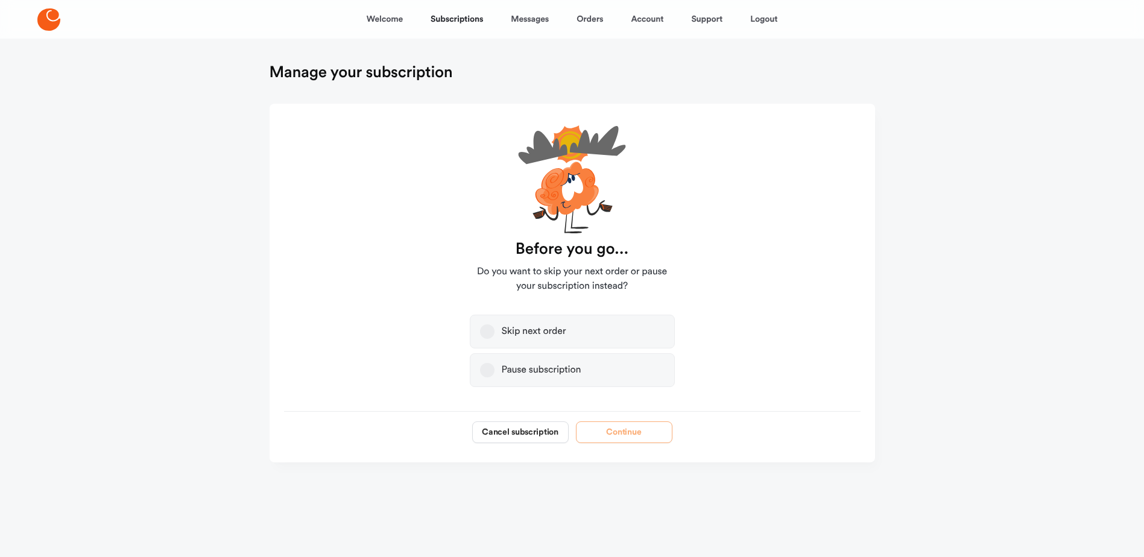
scroll to position [0, 0]
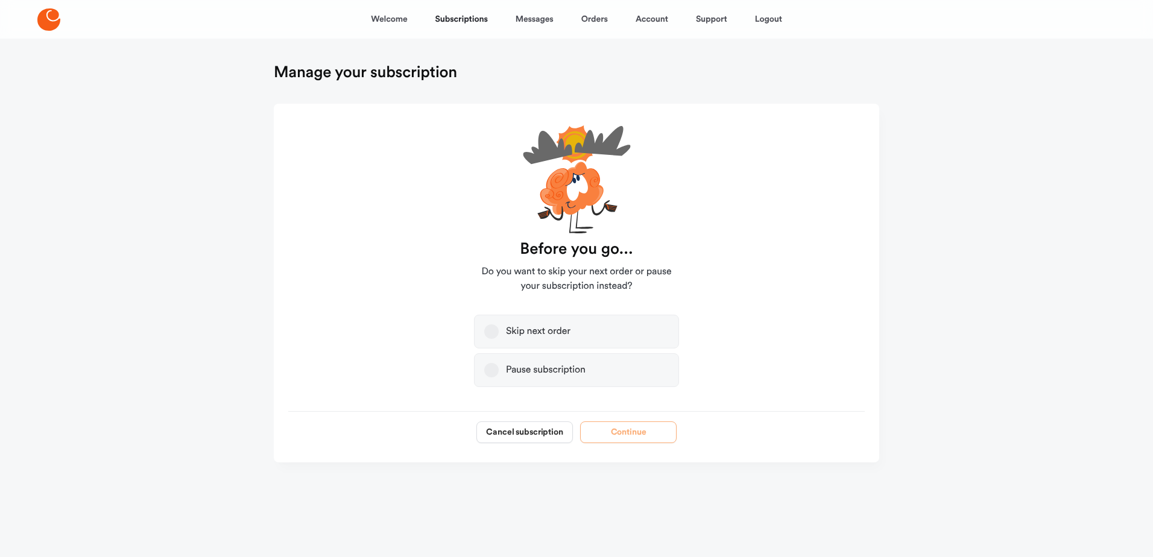
click at [490, 333] on button "Skip next order" at bounding box center [491, 332] width 14 height 14
click at [626, 434] on button "Continue" at bounding box center [628, 433] width 97 height 22
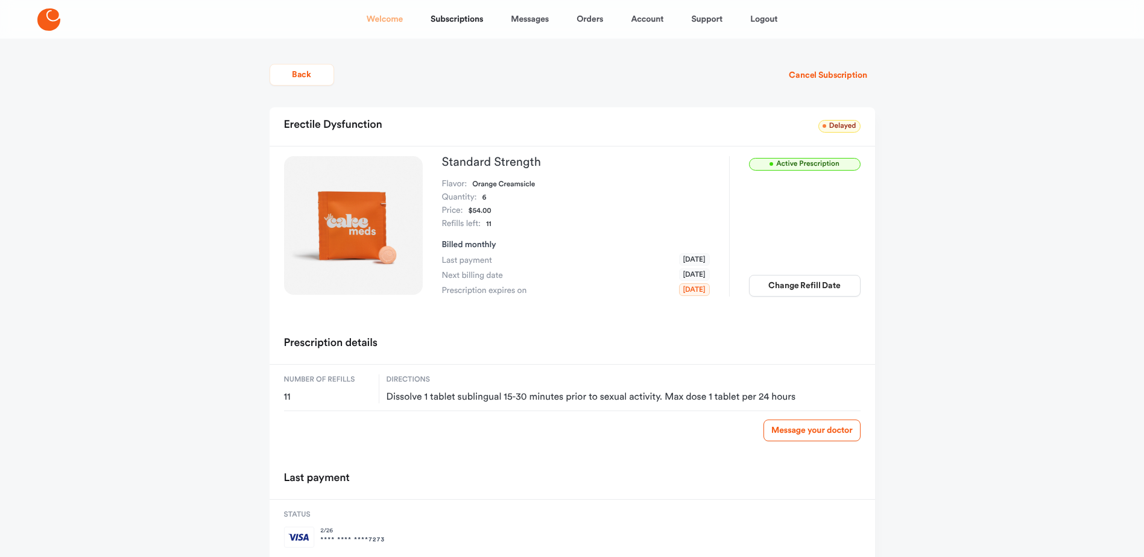
click at [402, 20] on link "Welcome" at bounding box center [385, 19] width 36 height 29
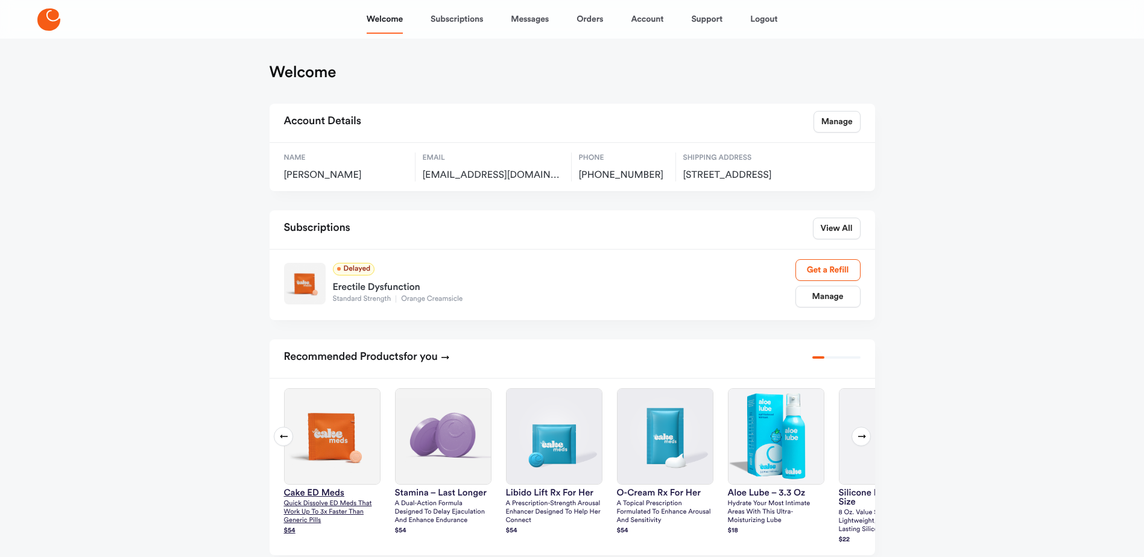
click at [328, 458] on img at bounding box center [332, 436] width 95 height 95
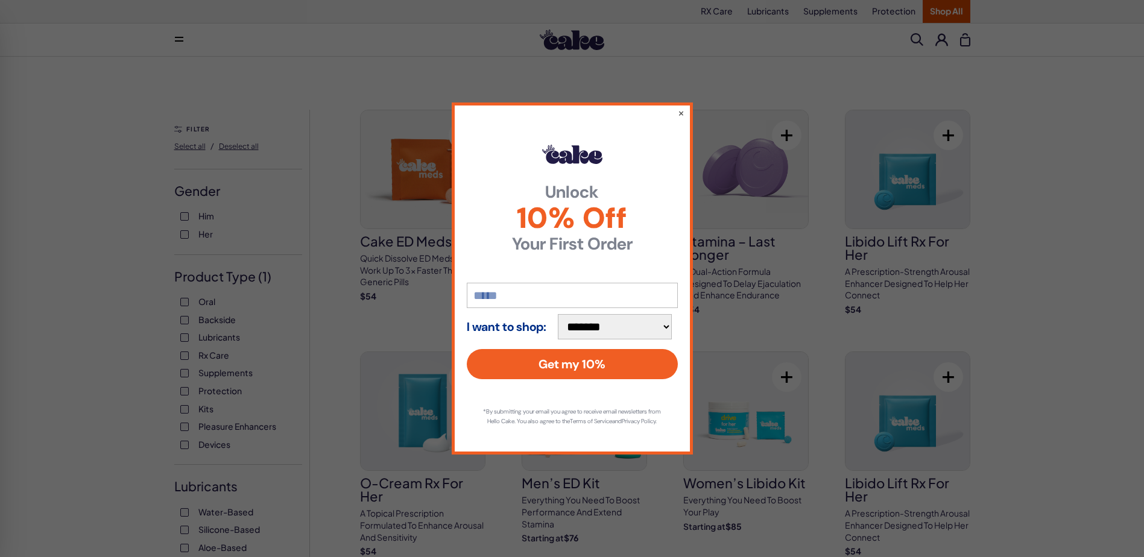
click at [540, 293] on input "email" at bounding box center [572, 295] width 211 height 25
type input "**********"
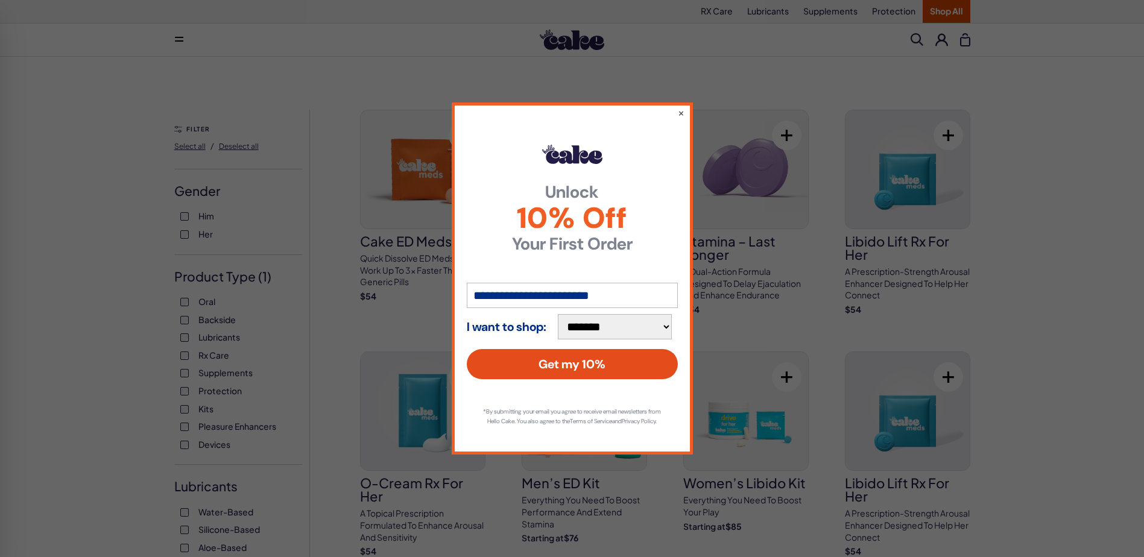
click at [574, 356] on button "Get my 10%" at bounding box center [572, 364] width 211 height 30
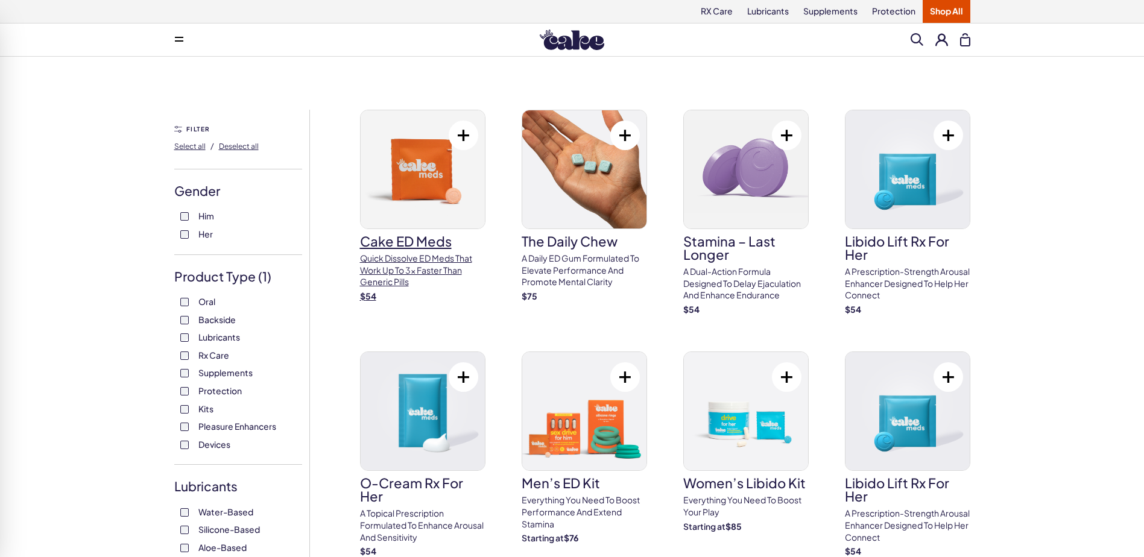
click at [393, 244] on h3 "Cake ED Meds" at bounding box center [422, 241] width 125 height 13
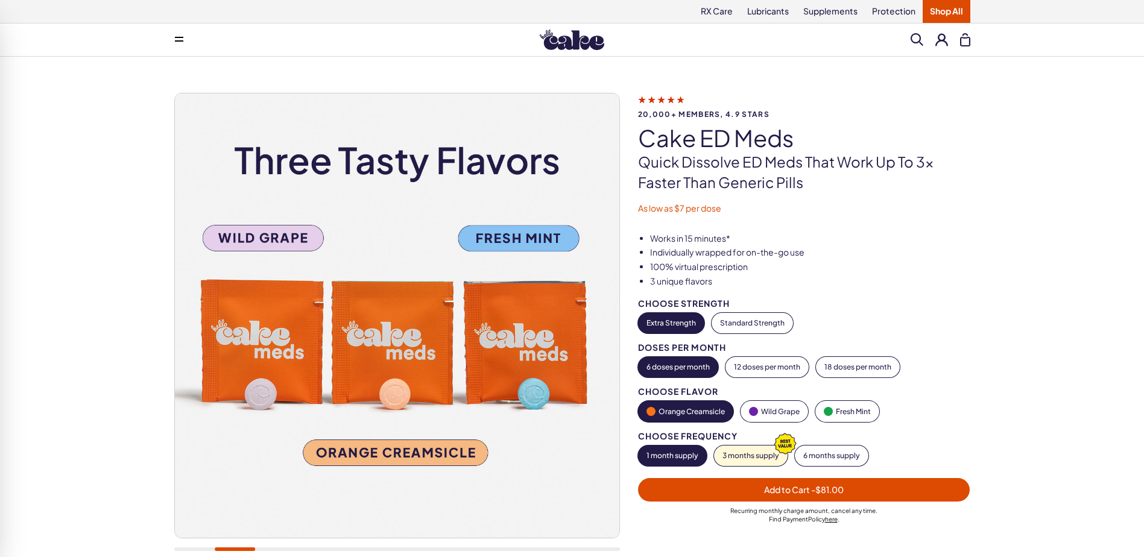
click at [676, 321] on button "Extra Strength" at bounding box center [671, 323] width 66 height 21
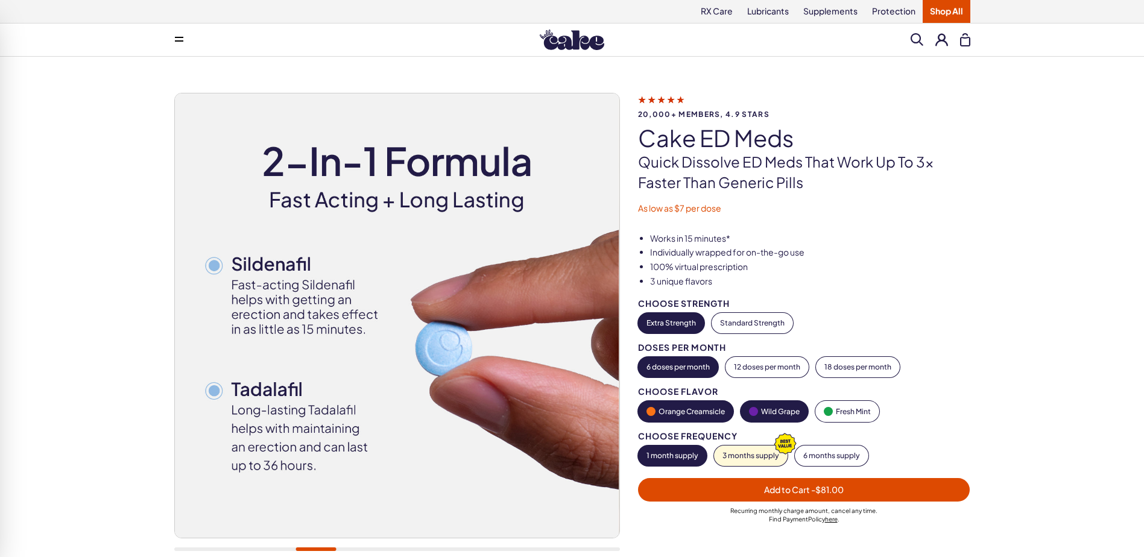
click at [776, 410] on button "Wild Grape" at bounding box center [775, 411] width 68 height 21
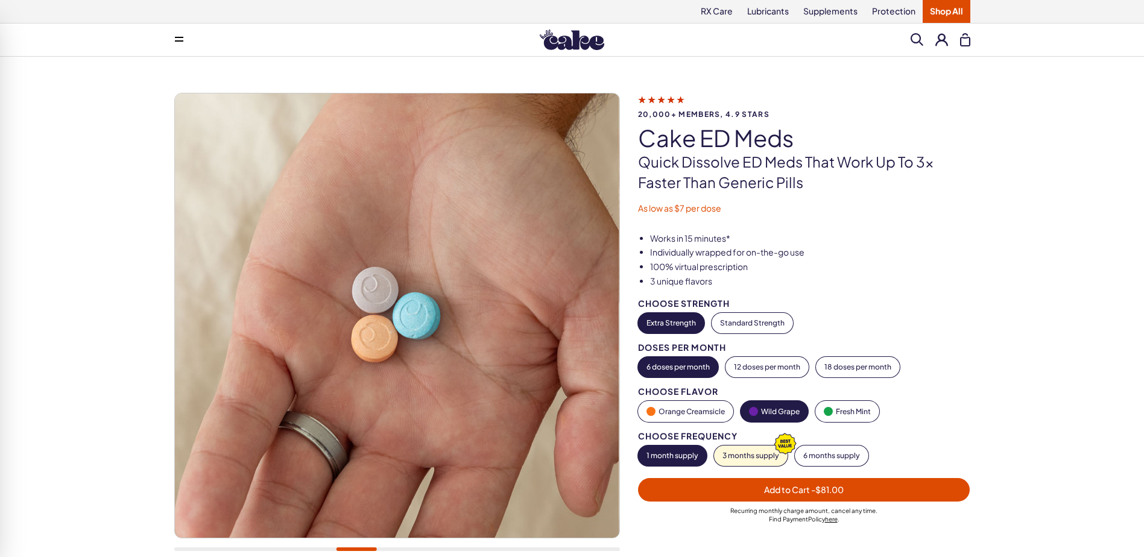
click at [680, 453] on button "1 month supply" at bounding box center [672, 456] width 69 height 21
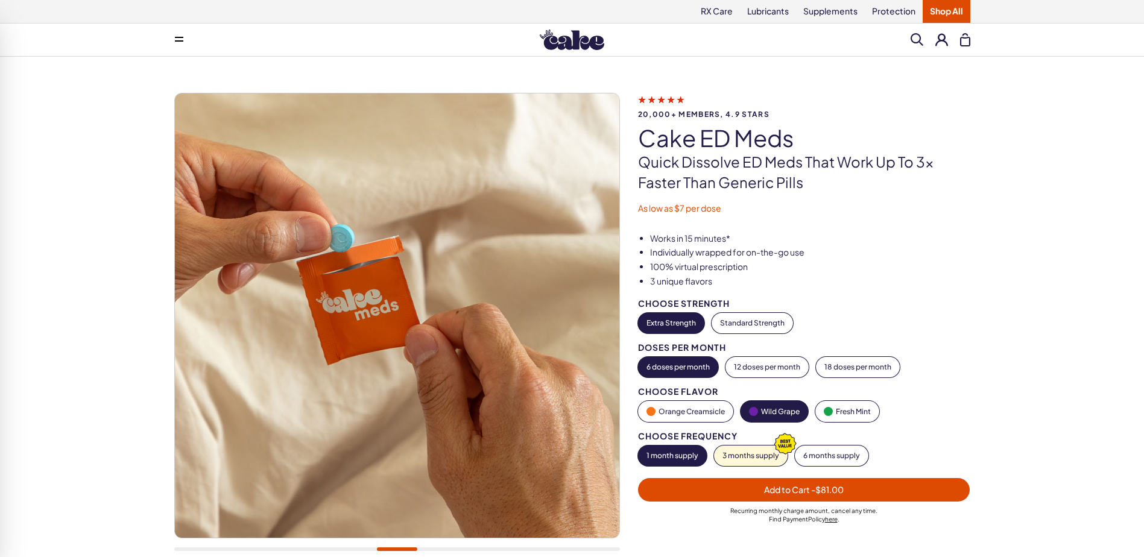
click at [738, 492] on span "Add to Cart - $81.00" at bounding box center [804, 490] width 318 height 14
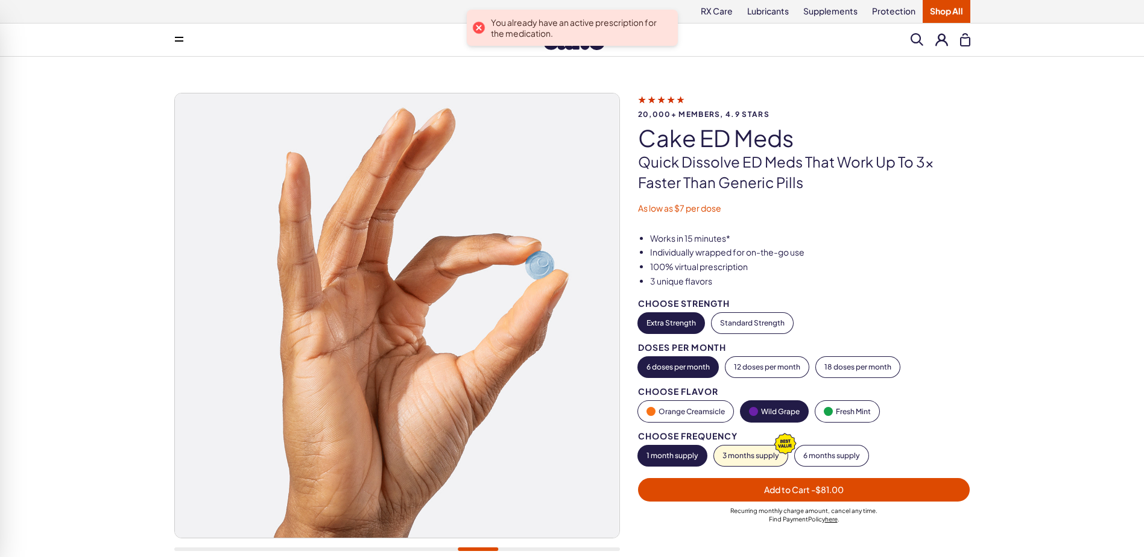
click at [969, 241] on li "Works in 15 minutes*" at bounding box center [810, 239] width 320 height 12
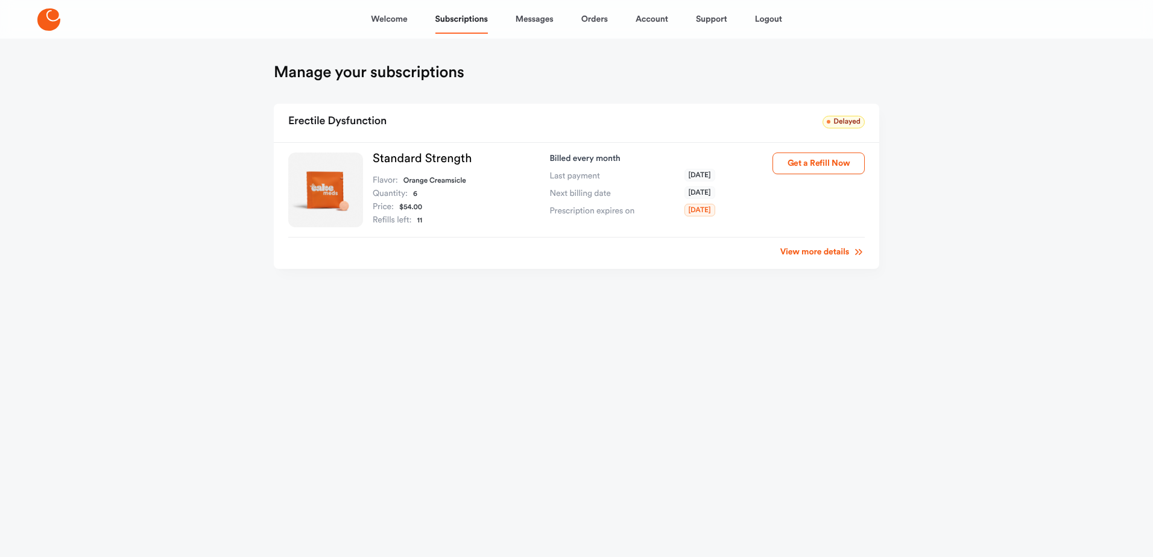
click at [823, 253] on link "View more details" at bounding box center [823, 252] width 84 height 12
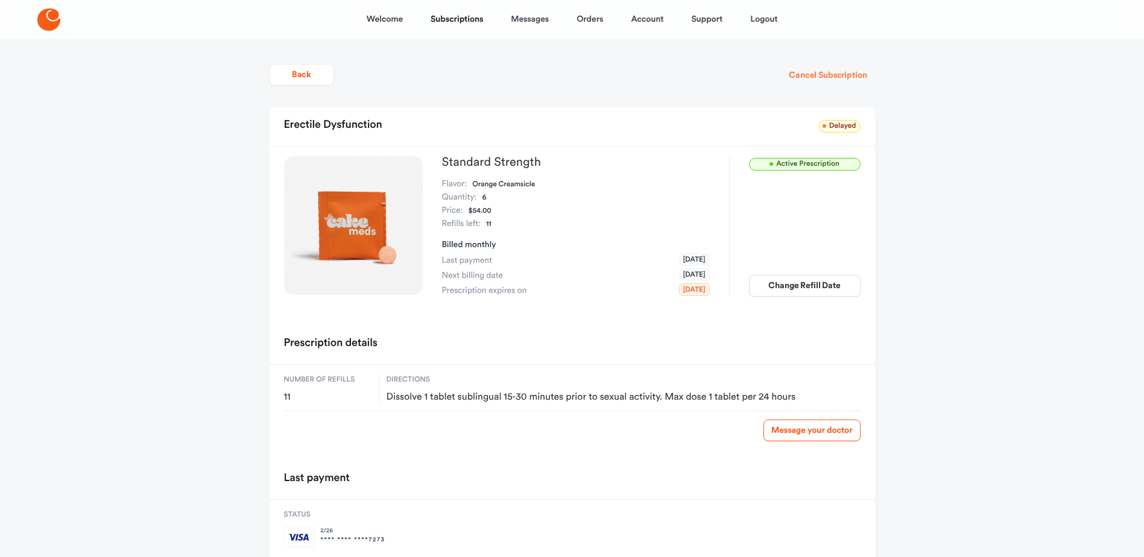
click at [834, 72] on button "Cancel Subscription" at bounding box center [827, 76] width 93 height 22
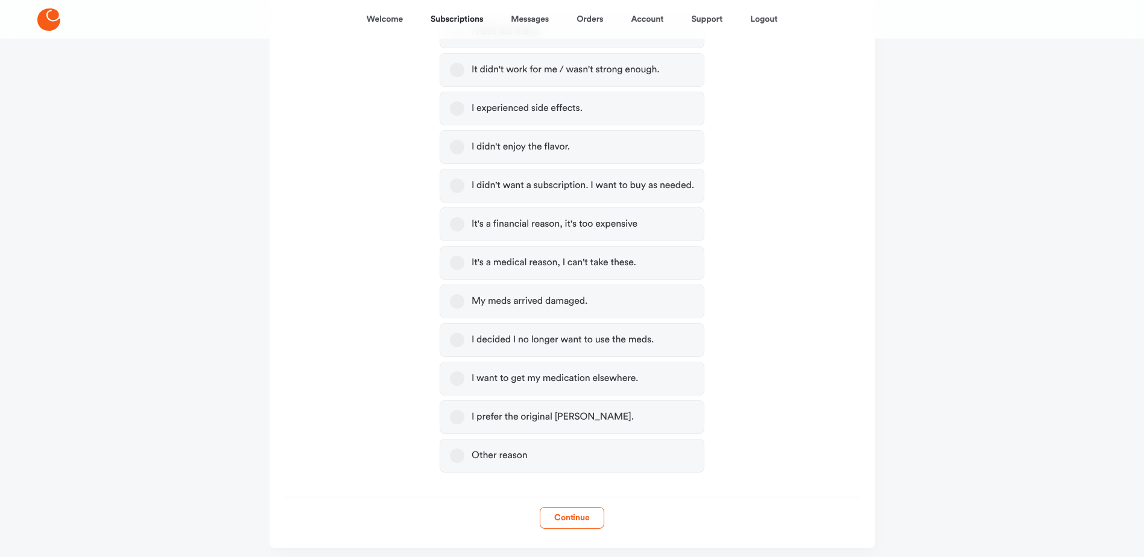
scroll to position [302, 0]
